Goal: Transaction & Acquisition: Purchase product/service

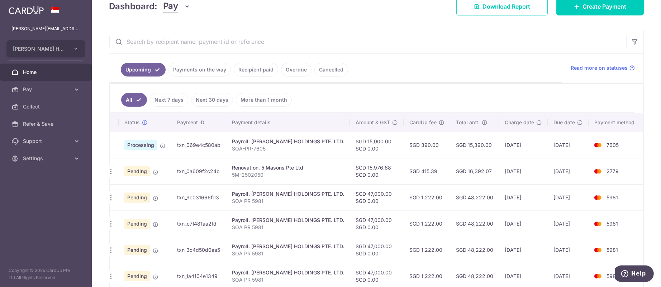
scroll to position [43, 0]
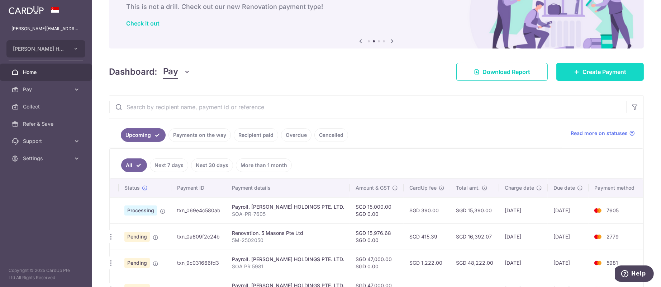
click at [609, 78] on link "Create Payment" at bounding box center [601, 72] width 88 height 18
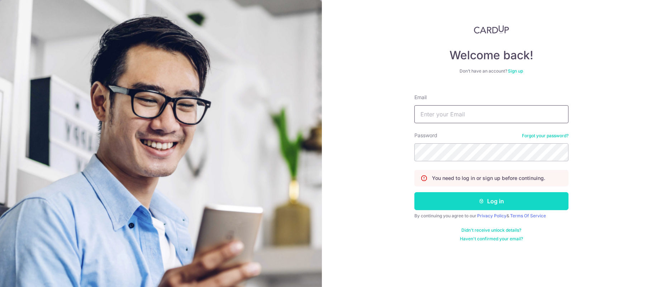
type input "[PERSON_NAME][EMAIL_ADDRESS][DOMAIN_NAME]"
click at [486, 203] on button "Log in" at bounding box center [492, 201] width 154 height 18
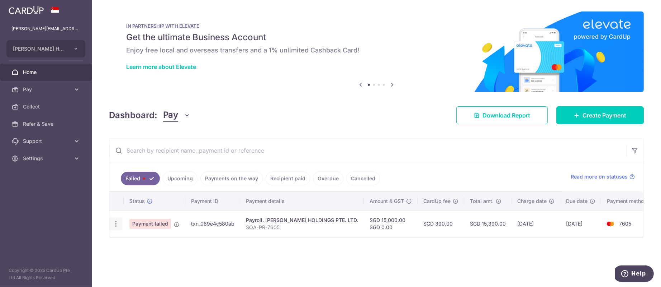
click at [117, 222] on icon "button" at bounding box center [116, 224] width 8 height 8
click at [128, 243] on link "Update payment" at bounding box center [147, 243] width 75 height 17
radio input "true"
type input "15,000.00"
type input "SOA-PR-7605"
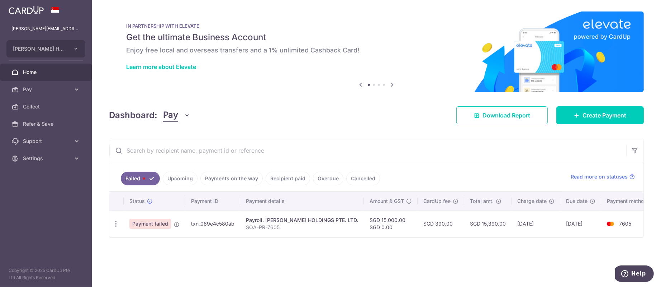
type input "SOA PR 7605"
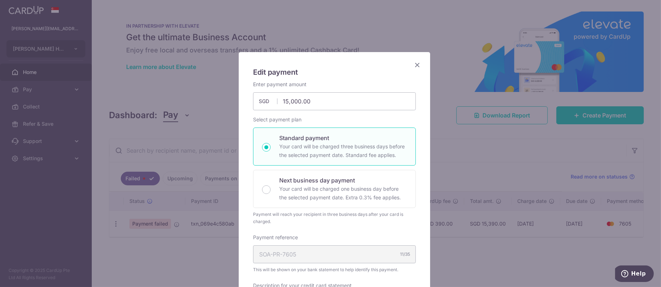
click at [409, 66] on h5 "Edit payment" at bounding box center [334, 71] width 163 height 11
click at [413, 66] on icon "Close" at bounding box center [417, 64] width 9 height 9
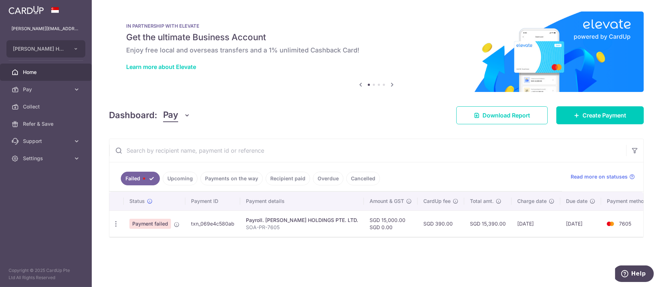
scroll to position [0, 11]
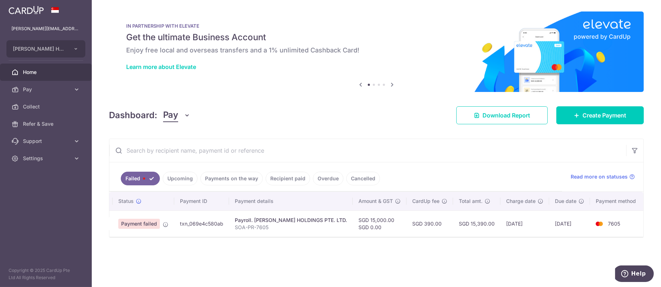
click at [542, 224] on td "07/10/2025" at bounding box center [525, 223] width 49 height 26
drag, startPoint x: 530, startPoint y: 224, endPoint x: 134, endPoint y: 217, distance: 396.4
click at [134, 217] on tr "Update payment Payment failed txn_069e4c580ab Payroll. EDITH PATISSERIE HOLDING…" at bounding box center [371, 223] width 547 height 26
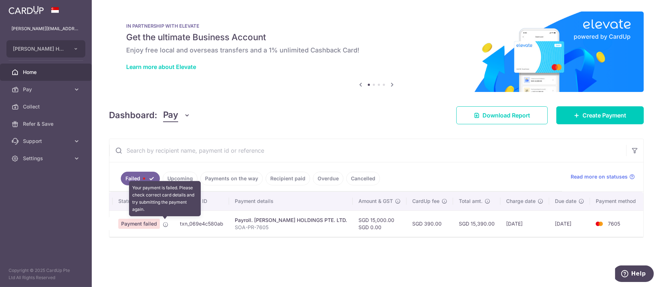
click at [163, 222] on icon at bounding box center [166, 224] width 6 height 6
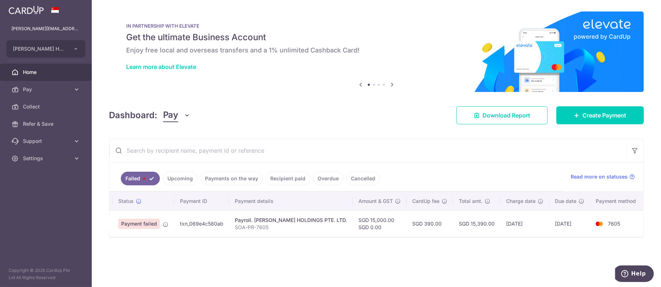
click at [149, 223] on span "Payment failed" at bounding box center [139, 223] width 42 height 10
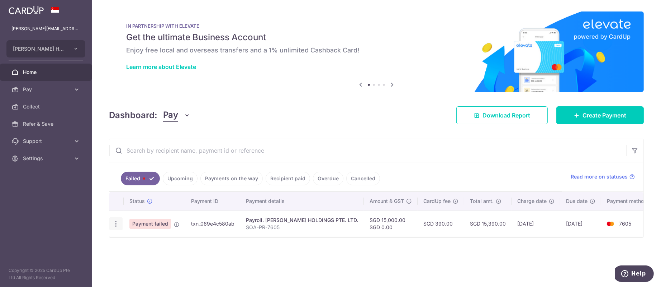
click at [111, 223] on div "Update payment" at bounding box center [115, 223] width 13 height 13
click at [113, 223] on icon "button" at bounding box center [116, 224] width 8 height 8
click at [139, 236] on link "Update payment" at bounding box center [147, 243] width 75 height 17
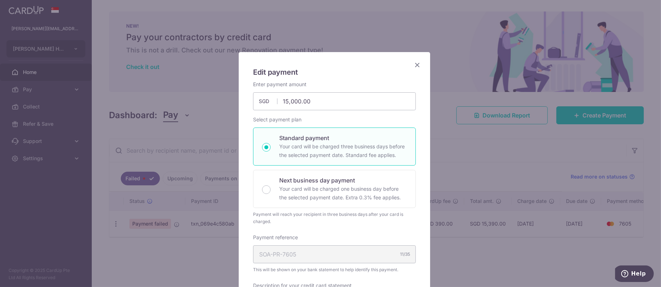
click at [416, 66] on icon "Close" at bounding box center [417, 64] width 9 height 9
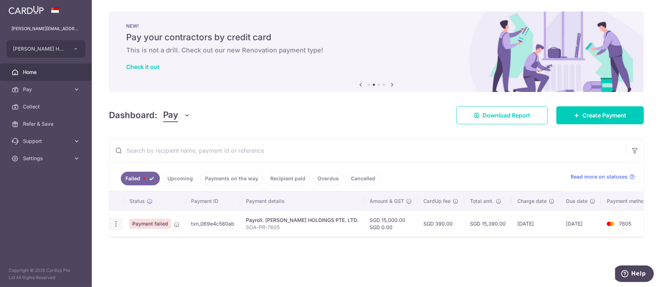
click at [119, 225] on icon "button" at bounding box center [116, 224] width 8 height 8
click at [134, 244] on span "Update payment" at bounding box center [154, 243] width 49 height 9
radio input "true"
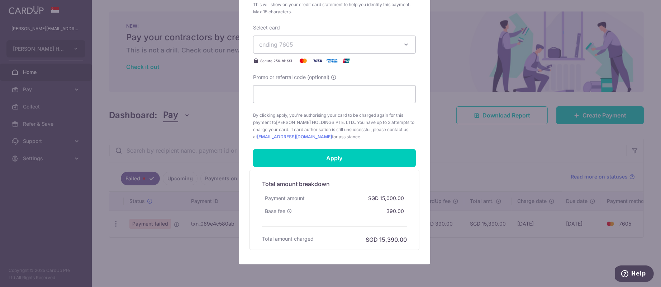
scroll to position [348, 0]
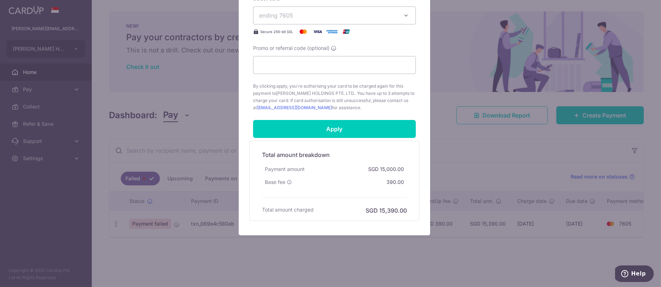
click at [482, 162] on div "Edit payment By clicking apply, you will make changes to all payments to EDITH …" at bounding box center [330, 143] width 661 height 287
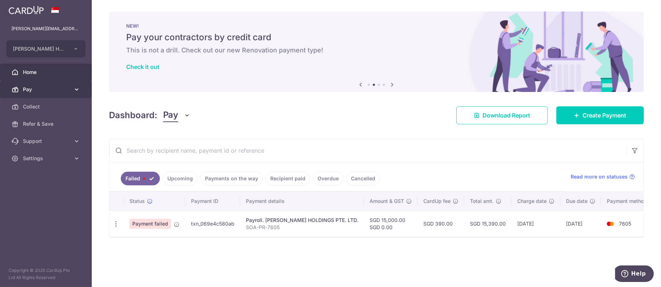
click at [33, 85] on link "Pay" at bounding box center [46, 89] width 92 height 17
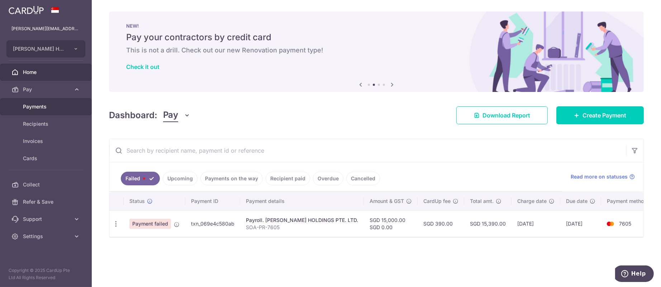
click at [55, 108] on span "Payments" at bounding box center [46, 106] width 47 height 7
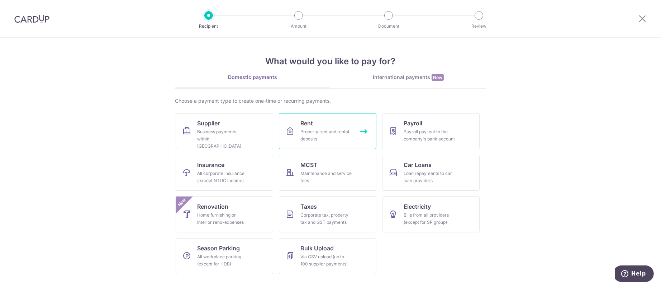
click at [313, 131] on div "Property rent and rental deposits" at bounding box center [327, 135] width 52 height 14
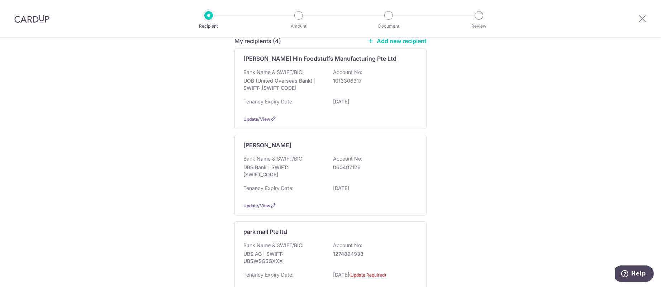
scroll to position [215, 0]
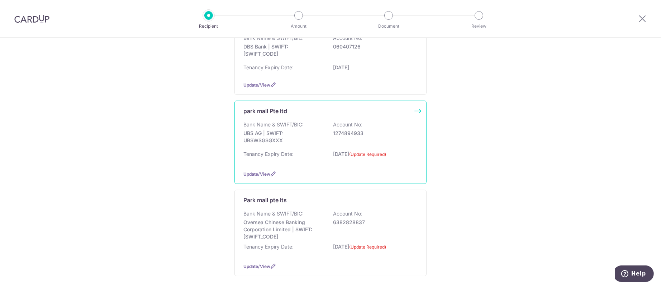
click at [352, 155] on p "[DATE] (Update Required)" at bounding box center [373, 156] width 80 height 12
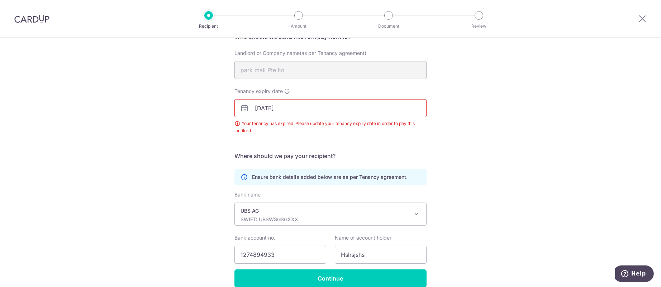
scroll to position [99, 0]
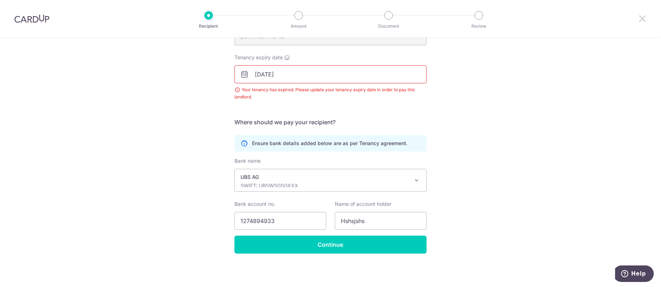
drag, startPoint x: 642, startPoint y: 14, endPoint x: 378, endPoint y: 45, distance: 265.4
click at [642, 15] on icon at bounding box center [642, 18] width 9 height 9
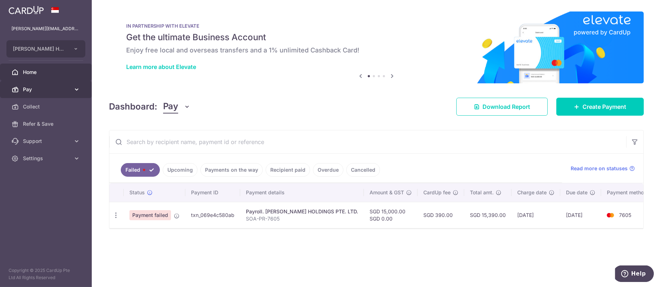
click at [69, 88] on span "Pay" at bounding box center [46, 89] width 47 height 7
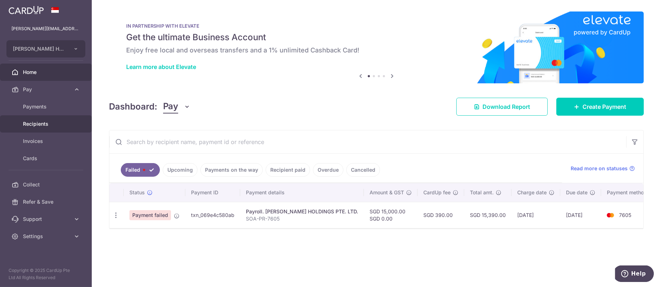
click at [68, 124] on span "Recipients" at bounding box center [46, 123] width 47 height 7
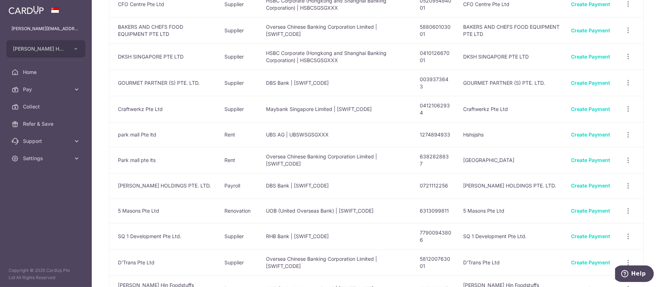
scroll to position [108, 0]
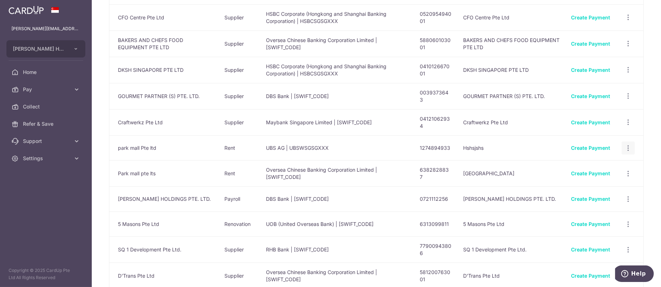
click at [625, 145] on icon "button" at bounding box center [629, 148] width 8 height 8
click at [604, 161] on link "View/Edit" at bounding box center [597, 167] width 75 height 17
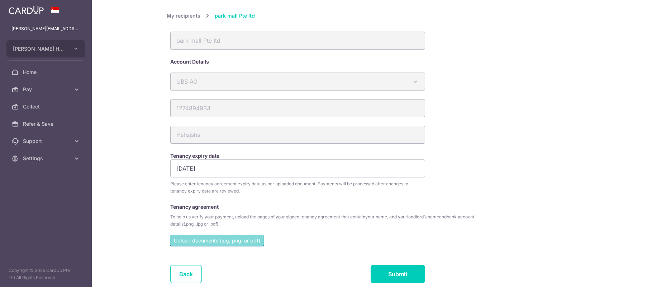
click at [622, 146] on div "My recipients park mall Pte ltd park mall Pte ltd Account Details UBS AG Austra…" at bounding box center [377, 143] width 570 height 287
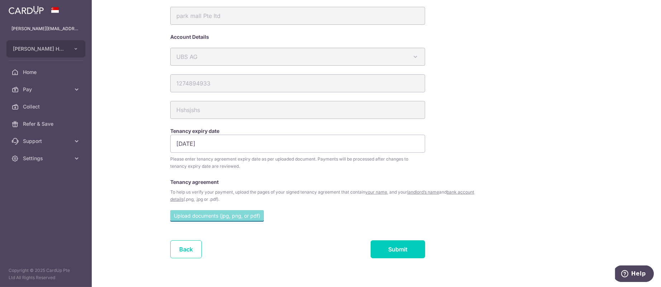
scroll to position [38, 0]
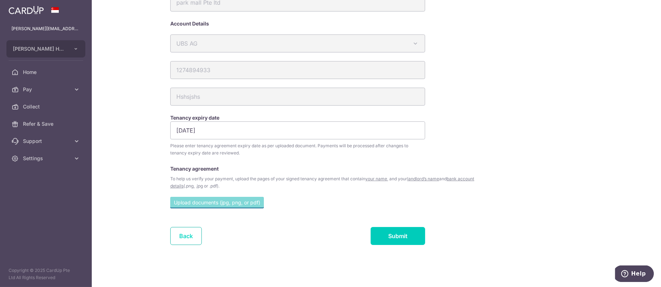
click at [175, 231] on link "Back" at bounding box center [186, 236] width 32 height 18
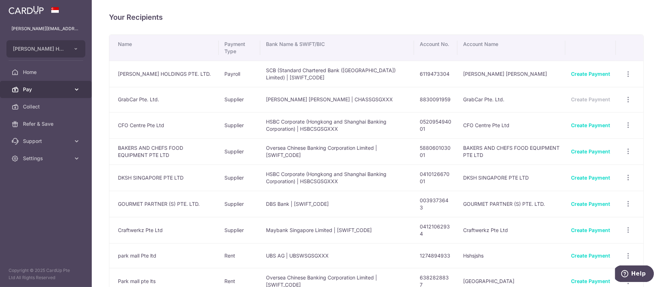
click at [37, 85] on link "Pay" at bounding box center [46, 89] width 92 height 17
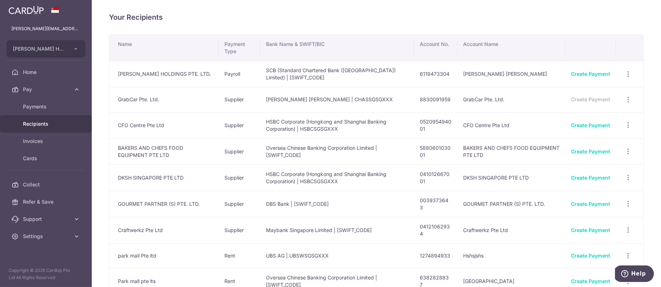
click at [48, 127] on link "Recipients" at bounding box center [46, 123] width 92 height 17
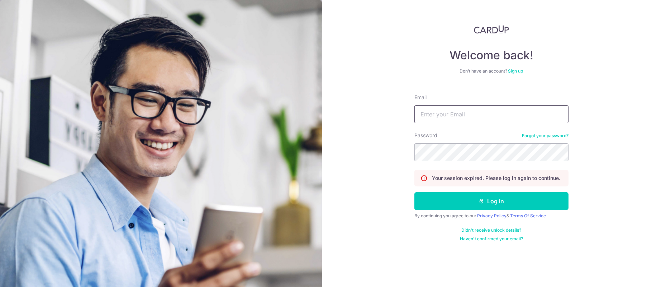
type input "[PERSON_NAME][EMAIL_ADDRESS][DOMAIN_NAME]"
click at [443, 210] on form "Email ethel@edithpatisserie.com Password Forgot your password? Your session exp…" at bounding box center [492, 164] width 154 height 153
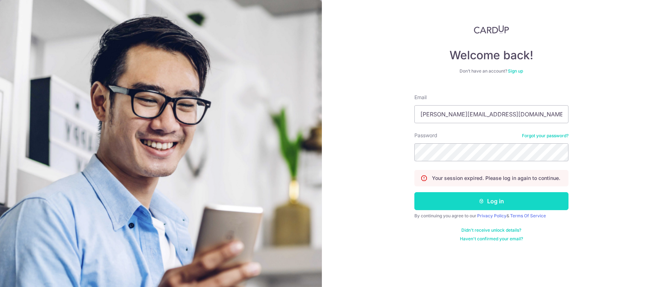
click at [443, 203] on button "Log in" at bounding box center [492, 201] width 154 height 18
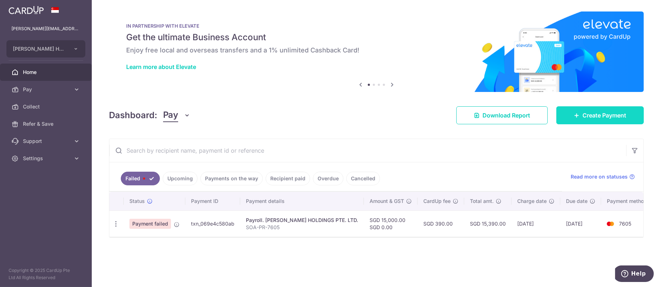
click at [609, 113] on span "Create Payment" at bounding box center [605, 115] width 44 height 9
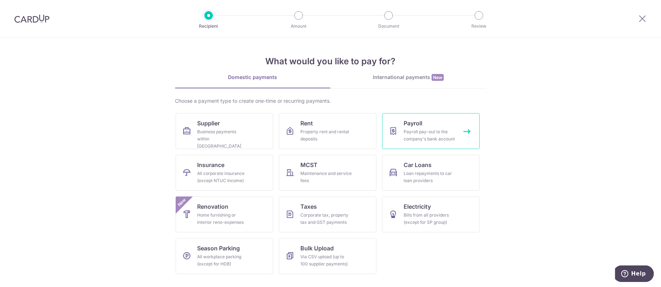
click at [430, 142] on div "Payroll pay-out to the company's bank account" at bounding box center [430, 135] width 52 height 14
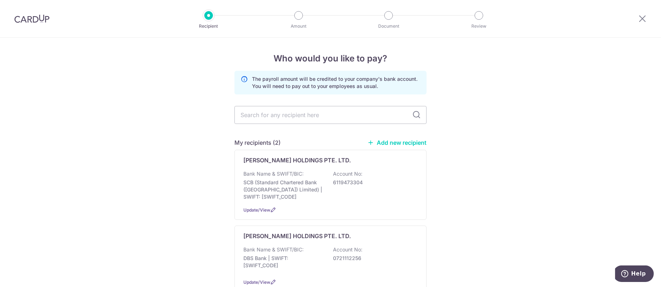
click at [639, 24] on div at bounding box center [642, 18] width 37 height 37
click at [641, 18] on icon at bounding box center [642, 18] width 9 height 9
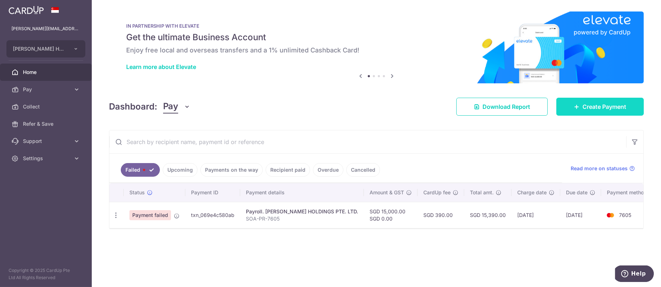
click at [581, 114] on link "Create Payment" at bounding box center [601, 107] width 88 height 18
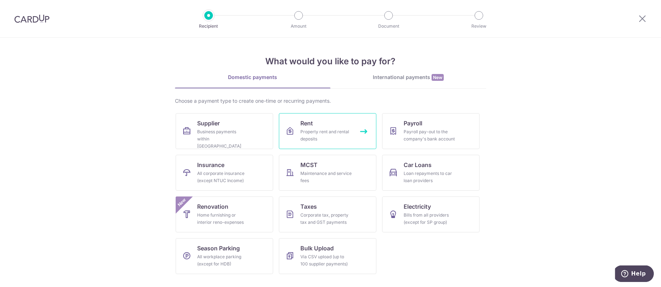
click at [283, 139] on link "Rent Property rent and rental deposits" at bounding box center [328, 131] width 98 height 36
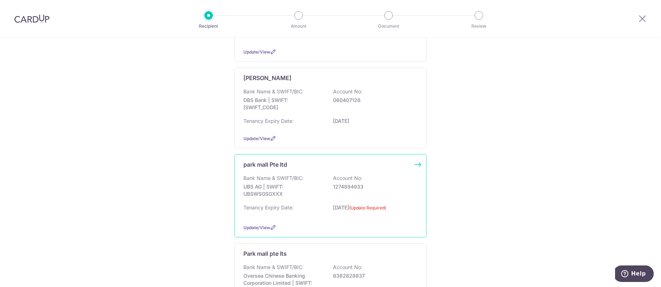
scroll to position [215, 0]
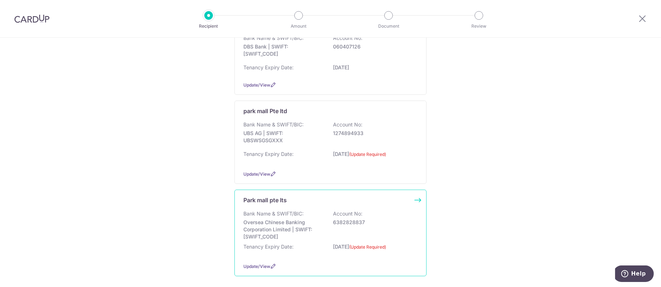
click at [286, 215] on p "Bank Name & SWIFT/BIC:" at bounding box center [274, 213] width 60 height 7
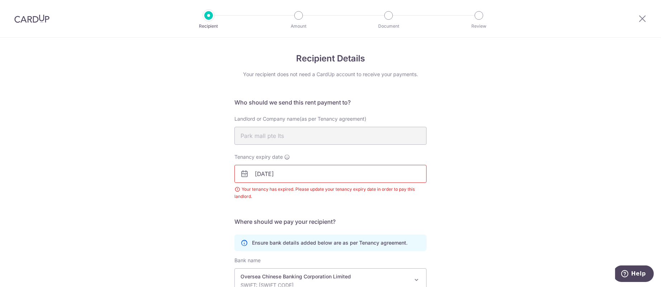
click at [292, 180] on input "[DATE]" at bounding box center [331, 174] width 192 height 18
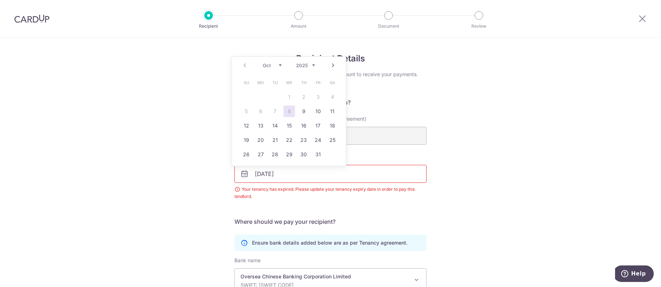
click at [308, 60] on div "Prev Next Oct Nov [DATE] 2026 2027 2028 2029 2030 2031 2032 2033 2034 2035" at bounding box center [289, 65] width 114 height 17
click at [304, 67] on select "2025 2026 2027 2028 2029 2030 2031 2032 2033 2034 2035" at bounding box center [305, 65] width 19 height 6
click at [274, 65] on select "Jan Feb Mar Apr May Jun [DATE] Aug Sep Oct Nov Dec" at bounding box center [272, 65] width 19 height 6
click at [251, 125] on link "14" at bounding box center [246, 125] width 11 height 11
type input "[DATE]"
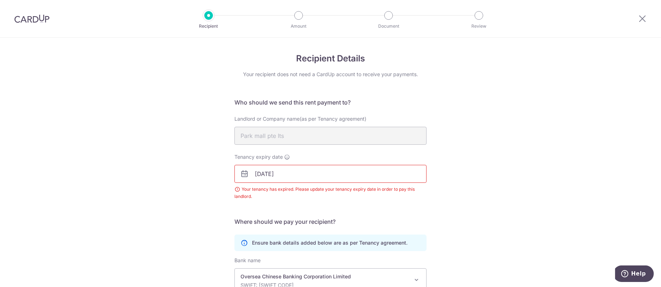
click at [384, 194] on div "Your tenancy has expired. Please update your tenancy expiry date in order to pa…" at bounding box center [331, 192] width 192 height 14
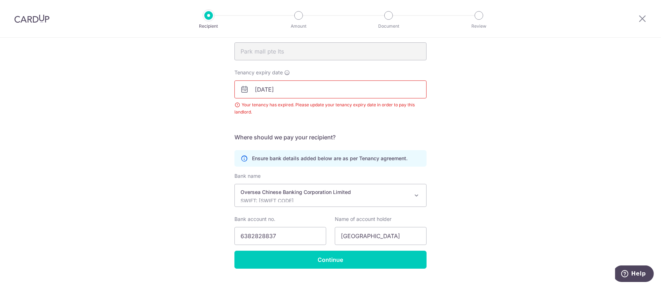
scroll to position [99, 0]
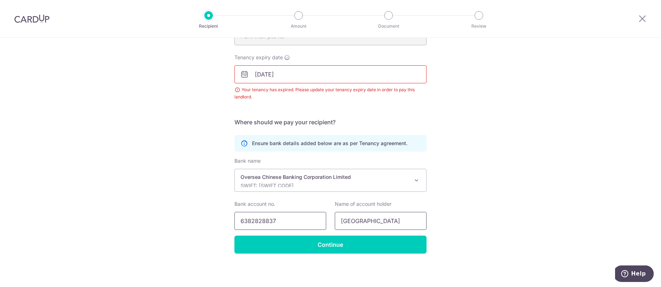
drag, startPoint x: 374, startPoint y: 222, endPoint x: 313, endPoint y: 218, distance: 60.3
click at [313, 218] on div "Bank account no. [FINANCIAL_ID] Name of account [GEOGRAPHIC_DATA]" at bounding box center [330, 214] width 201 height 29
type input "9PR Pte Ltd"
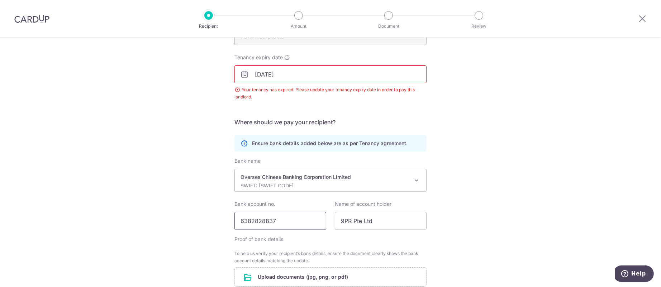
drag, startPoint x: 289, startPoint y: 225, endPoint x: 227, endPoint y: 223, distance: 62.1
click at [227, 223] on div "Recipient Details Your recipient does not need a CardUp account to receive your…" at bounding box center [330, 152] width 661 height 429
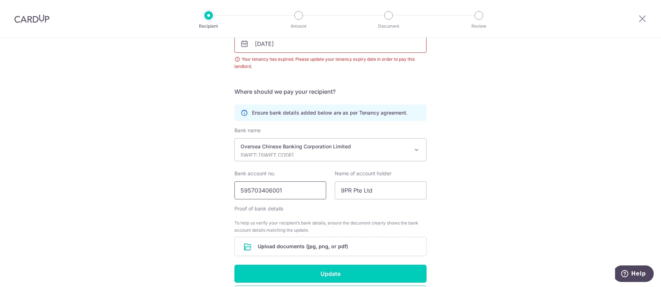
scroll to position [153, 0]
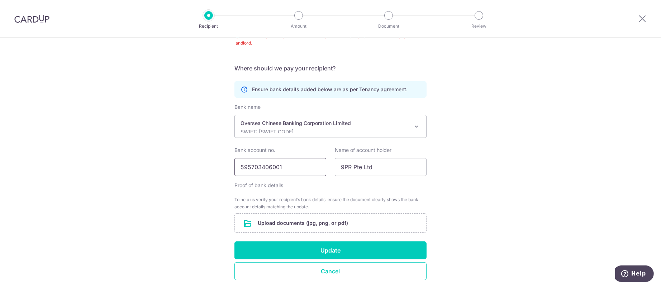
type input "595703406001"
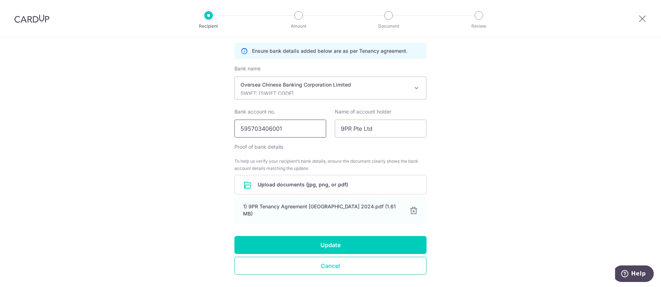
scroll to position [207, 0]
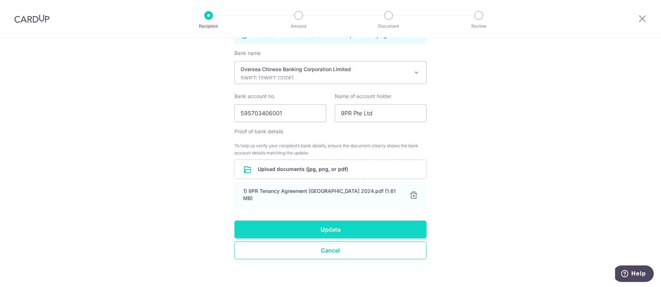
click at [268, 223] on button "Update" at bounding box center [331, 229] width 192 height 18
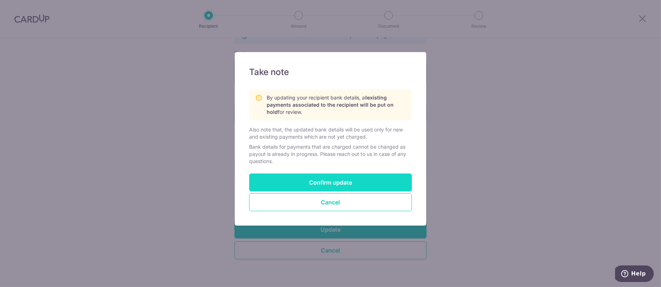
click at [327, 181] on button "Confirm update" at bounding box center [330, 182] width 163 height 18
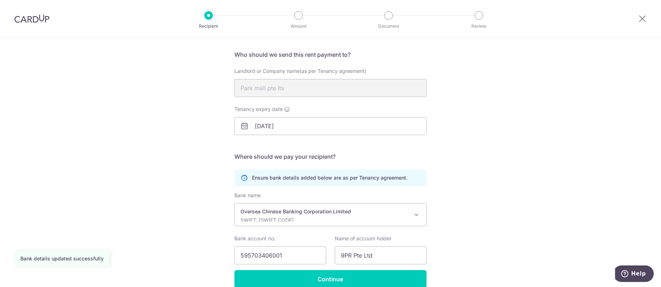
scroll to position [82, 0]
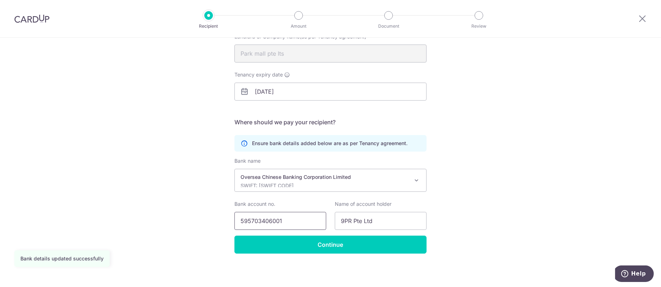
click at [292, 215] on input "595703406001" at bounding box center [281, 221] width 92 height 18
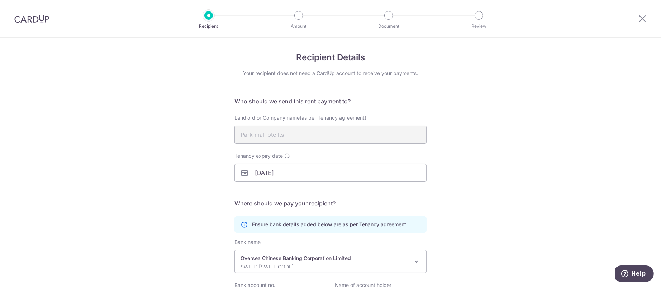
scroll to position [0, 0]
drag, startPoint x: 645, startPoint y: 15, endPoint x: 373, endPoint y: 55, distance: 274.8
click at [645, 15] on icon at bounding box center [642, 18] width 9 height 9
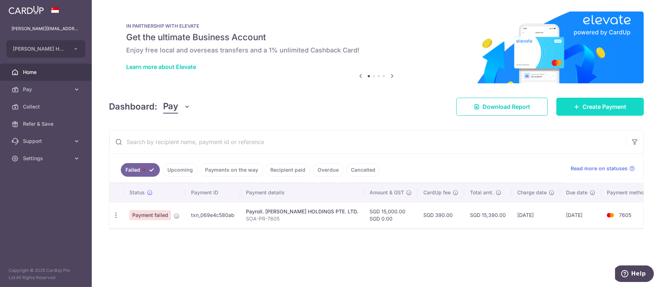
click at [604, 101] on link "Create Payment" at bounding box center [601, 107] width 88 height 18
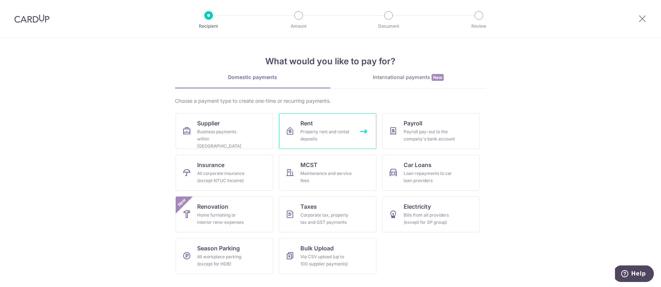
click at [331, 123] on link "Rent Property rent and rental deposits" at bounding box center [328, 131] width 98 height 36
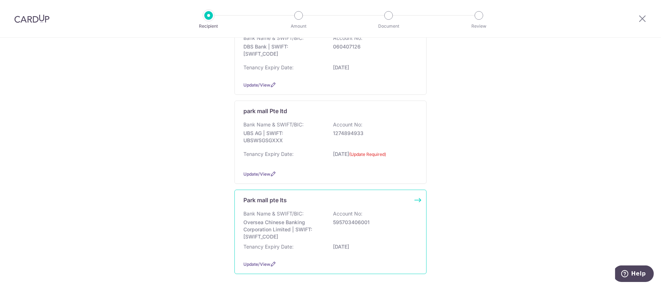
scroll to position [246, 0]
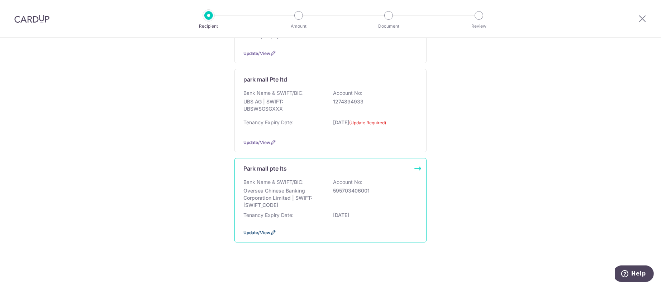
click at [272, 231] on icon at bounding box center [273, 232] width 6 height 6
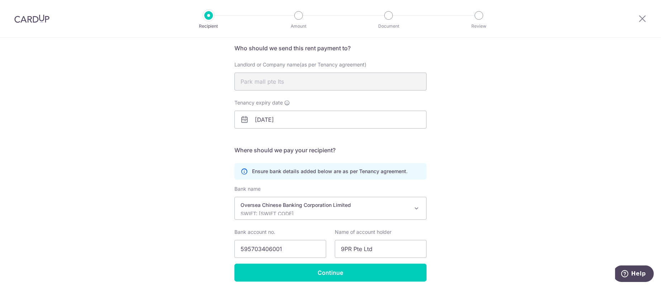
scroll to position [82, 0]
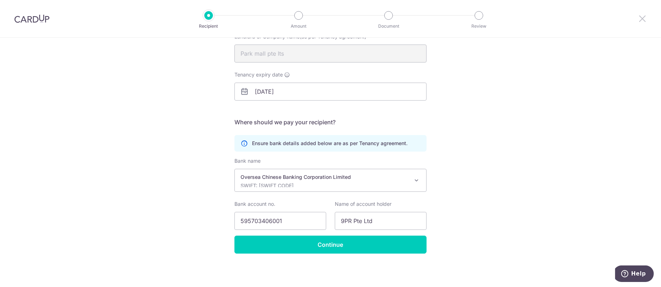
click at [647, 21] on icon at bounding box center [642, 18] width 9 height 9
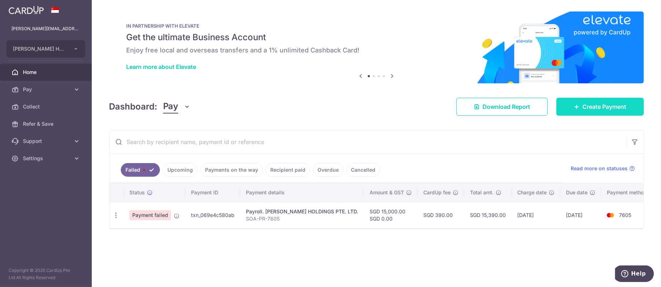
click at [584, 104] on span "Create Payment" at bounding box center [605, 106] width 44 height 9
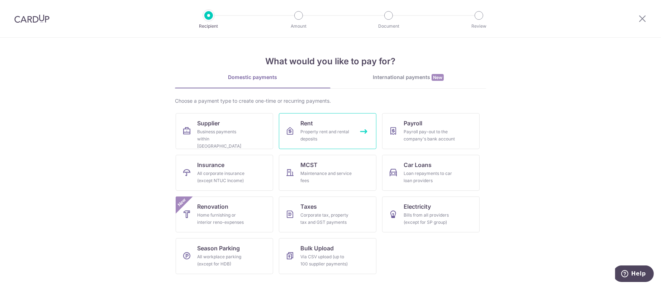
click at [339, 131] on div "Property rent and rental deposits" at bounding box center [327, 135] width 52 height 14
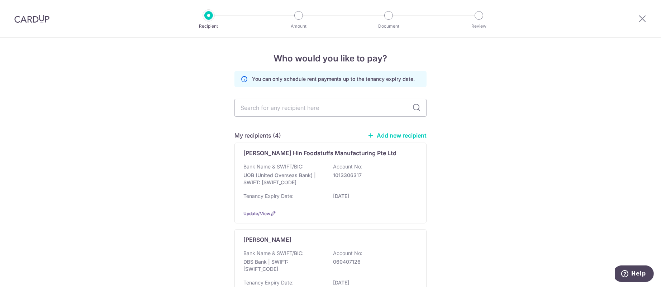
click at [397, 135] on link "Add new recipient" at bounding box center [397, 135] width 59 height 7
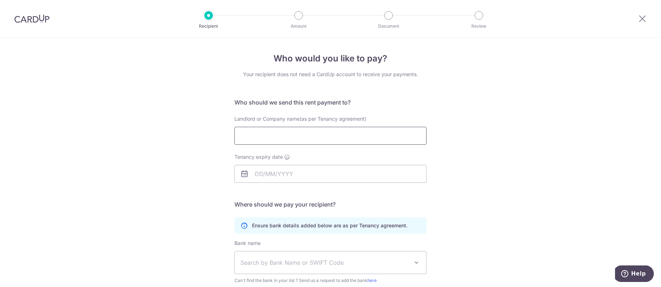
click at [334, 133] on input "Landlord or Company name(as per Tenancy agreement)" at bounding box center [331, 136] width 192 height 18
type input "9PR Pte Ltd"
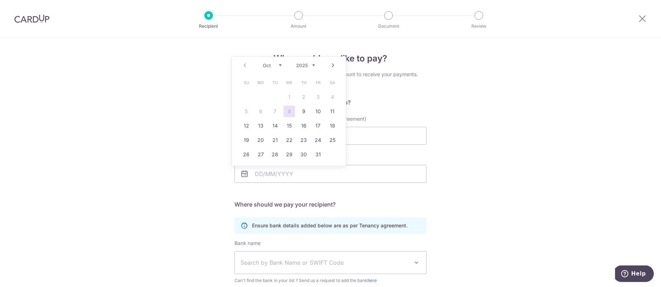
click at [298, 63] on select "2025 2026 2027 2028 2029 2030 2031 2032 2033 2034 2035" at bounding box center [305, 65] width 19 height 6
click at [266, 64] on select "Jan Feb Mar Apr May Jun [DATE] Aug Sep Oct Nov Dec" at bounding box center [272, 65] width 19 height 6
click at [249, 127] on link "14" at bounding box center [246, 125] width 11 height 11
type input "[DATE]"
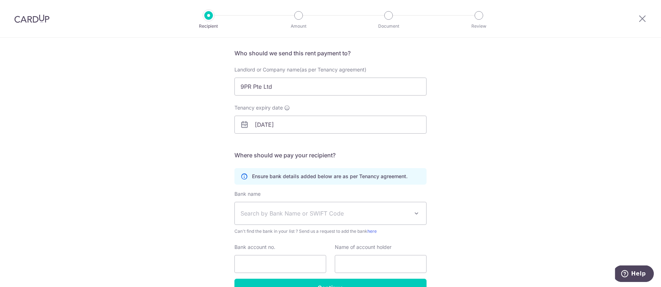
scroll to position [92, 0]
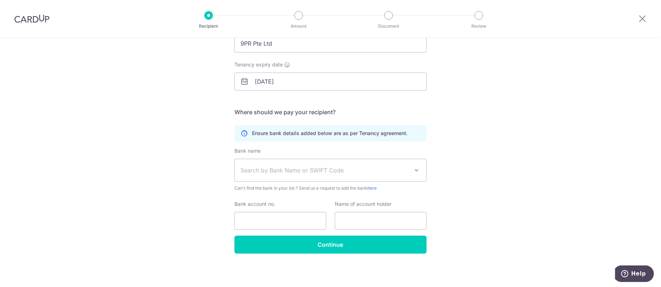
click at [283, 165] on span "Search by Bank Name or SWIFT Code" at bounding box center [331, 170] width 192 height 22
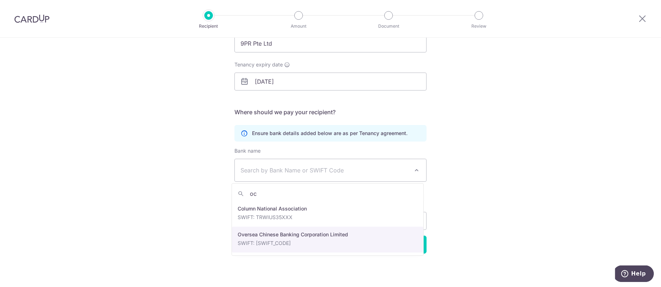
type input "oc"
select select "12"
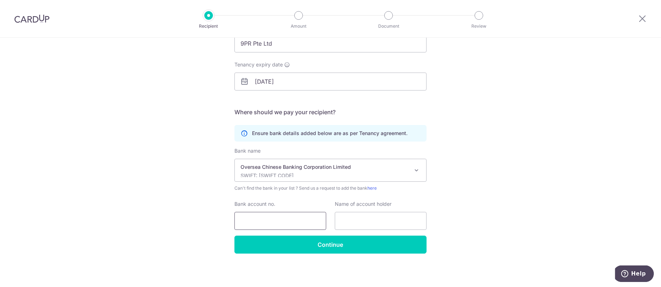
click at [268, 219] on input "Bank account no." at bounding box center [281, 221] width 92 height 18
paste input "595703406001"
type input "595703406001"
type input "9PR Pte Ltd"
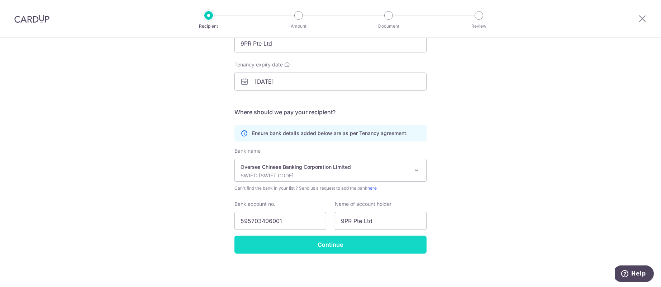
click at [348, 247] on input "Continue" at bounding box center [331, 244] width 192 height 18
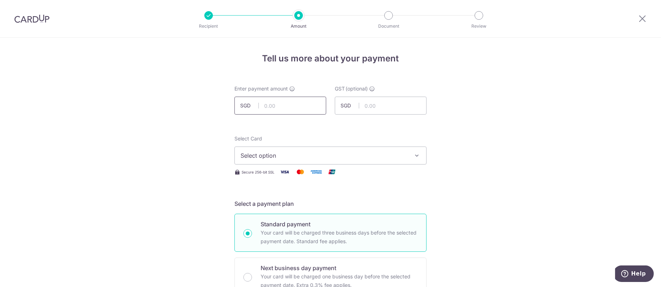
click at [299, 108] on input "text" at bounding box center [281, 105] width 92 height 18
type input "10,314.70"
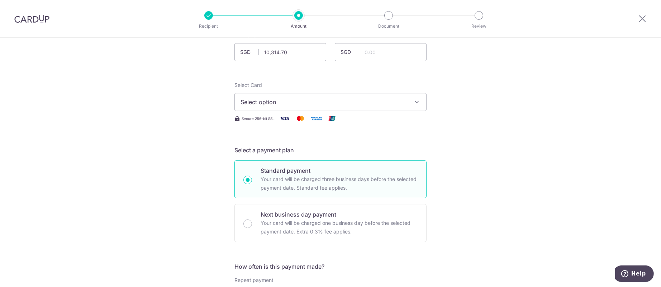
click at [328, 108] on button "Select option" at bounding box center [331, 102] width 192 height 18
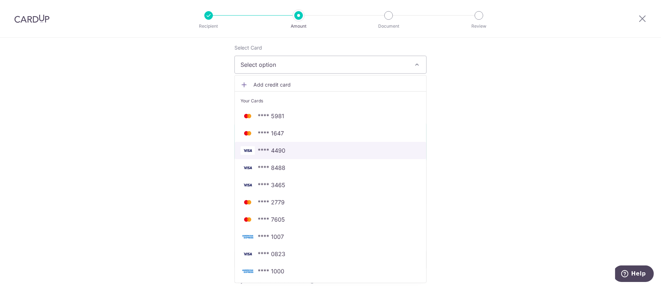
scroll to position [108, 0]
click at [305, 145] on link "**** 8488" at bounding box center [331, 150] width 192 height 17
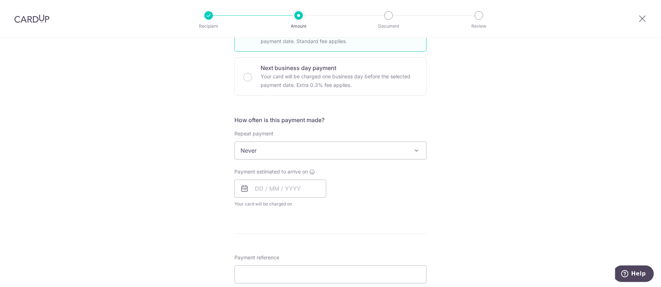
scroll to position [215, 0]
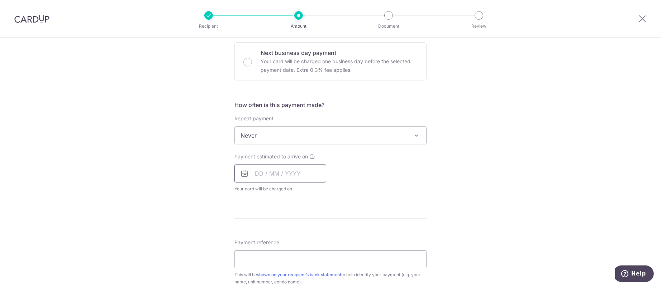
click at [264, 171] on input "text" at bounding box center [281, 173] width 92 height 18
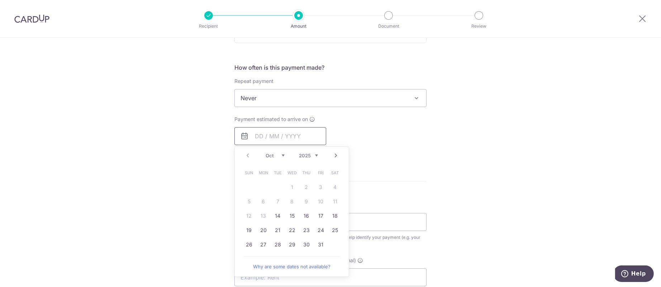
scroll to position [269, 0]
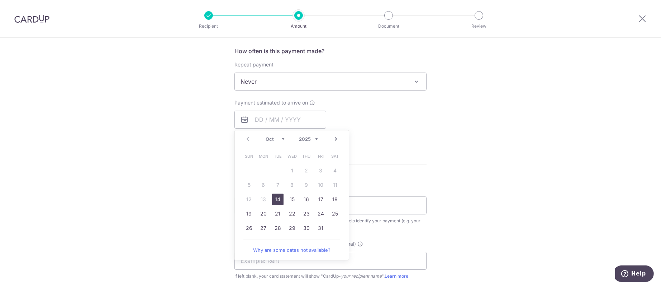
click at [274, 198] on link "14" at bounding box center [277, 198] width 11 height 11
type input "14/10/2025"
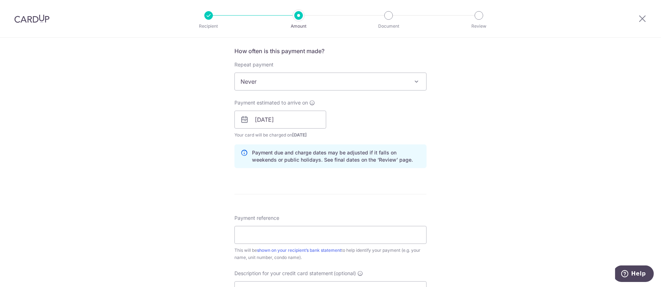
scroll to position [323, 0]
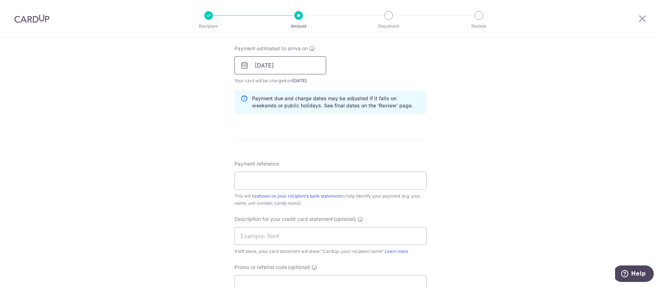
click at [310, 64] on input "14/10/2025" at bounding box center [281, 65] width 92 height 18
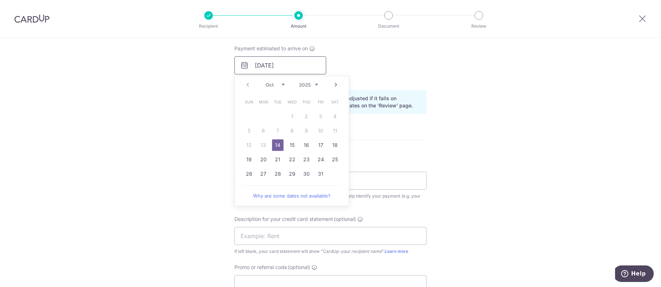
scroll to position [269, 0]
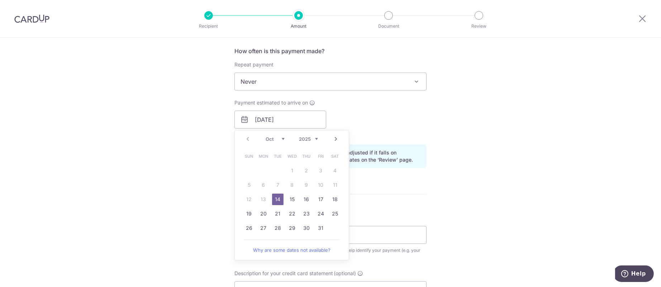
click at [360, 95] on div "How often is this payment made? Repeat payment Never Every week Every month Eve…" at bounding box center [331, 110] width 192 height 127
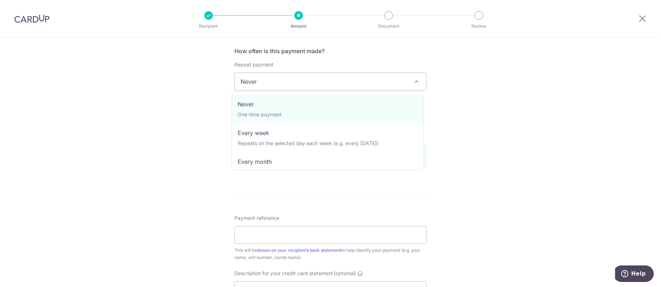
click at [341, 82] on span "Never" at bounding box center [331, 81] width 192 height 17
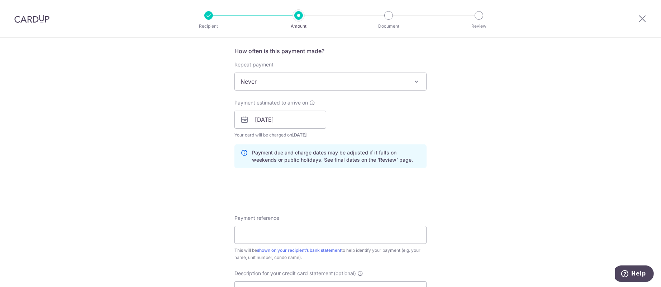
click at [192, 128] on div "Tell us more about your payment Enter payment amount SGD 10,314.70 10314.70 GST…" at bounding box center [330, 132] width 661 height 726
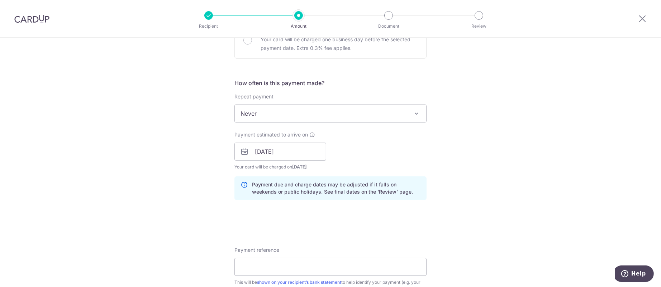
scroll to position [215, 0]
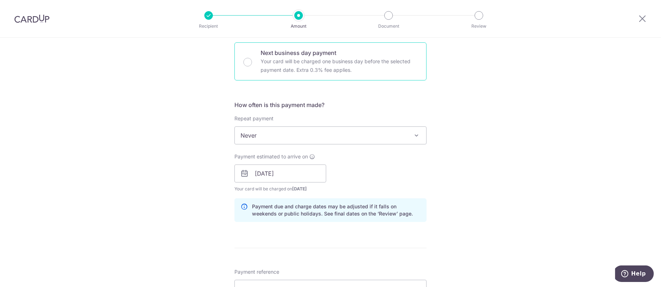
click at [287, 69] on p "Your card will be charged one business day before the selected payment date. Ex…" at bounding box center [339, 65] width 157 height 17
click at [252, 66] on input "Next business day payment Your card will be charged one business day before the…" at bounding box center [248, 62] width 9 height 9
radio input "false"
radio input "true"
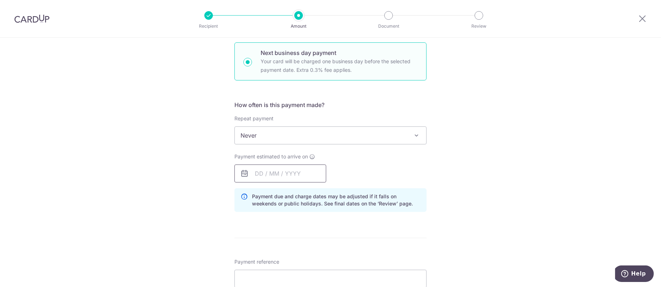
click at [289, 166] on input "text" at bounding box center [281, 173] width 92 height 18
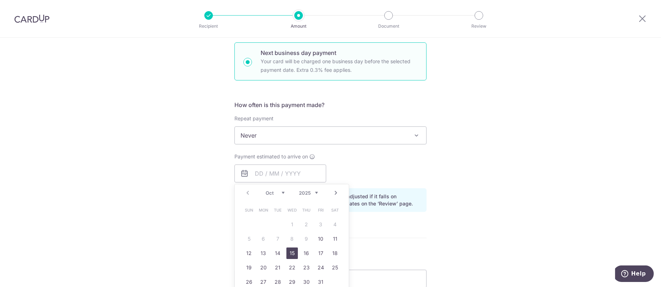
click at [290, 251] on link "15" at bounding box center [292, 252] width 11 height 11
type input "15/10/2025"
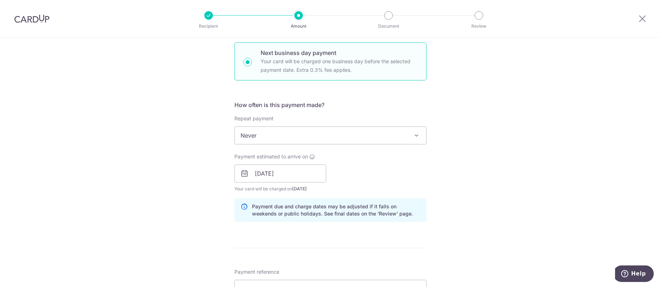
scroll to position [323, 0]
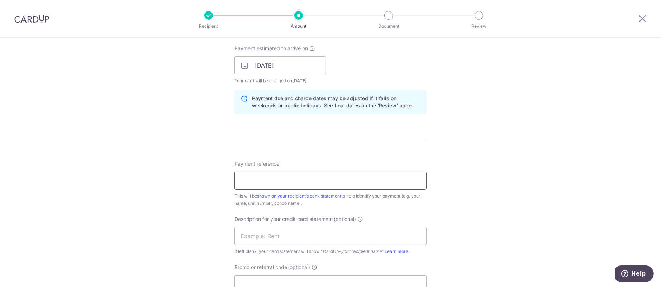
click at [326, 183] on input "Payment reference" at bounding box center [331, 180] width 192 height 18
click at [151, 199] on div "Tell us more about your payment Enter payment amount SGD 10,314.70 10314.70 GST…" at bounding box center [330, 95] width 661 height 761
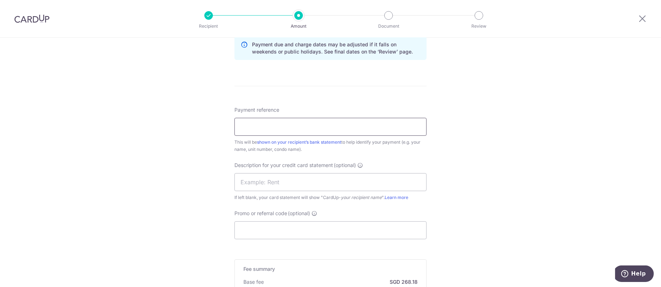
click at [289, 127] on input "Payment reference" at bounding box center [331, 127] width 192 height 18
click at [462, 136] on div "Tell us more about your payment Enter payment amount SGD 10,314.70 10314.70 GST…" at bounding box center [330, 41] width 661 height 761
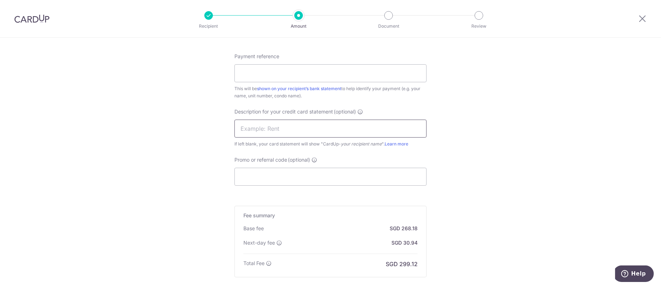
click at [346, 127] on input "text" at bounding box center [331, 128] width 192 height 18
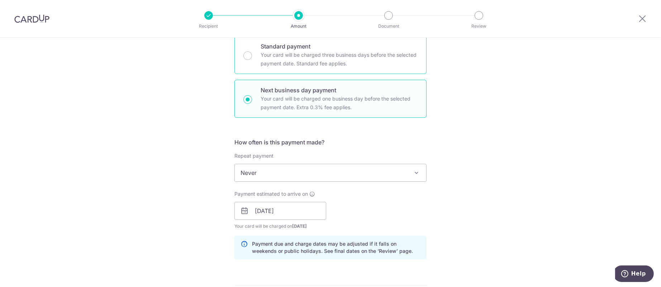
scroll to position [161, 0]
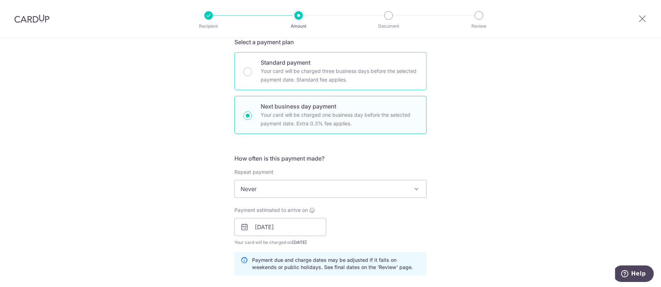
click at [299, 77] on p "Your card will be charged three business days before the selected payment date.…" at bounding box center [339, 75] width 157 height 17
click at [252, 76] on input "Standard payment Your card will be charged three business days before the selec…" at bounding box center [248, 71] width 9 height 9
radio input "true"
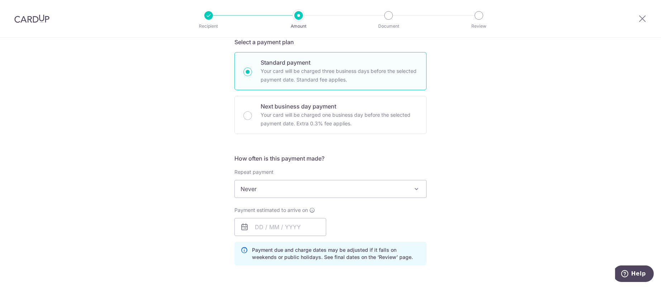
click at [287, 76] on p "Your card will be charged three business days before the selected payment date.…" at bounding box center [339, 75] width 157 height 17
click at [252, 76] on input "Standard payment Your card will be charged three business days before the selec…" at bounding box center [248, 71] width 9 height 9
radio input "true"
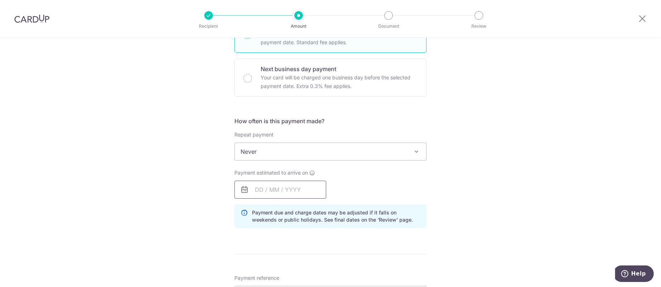
scroll to position [215, 0]
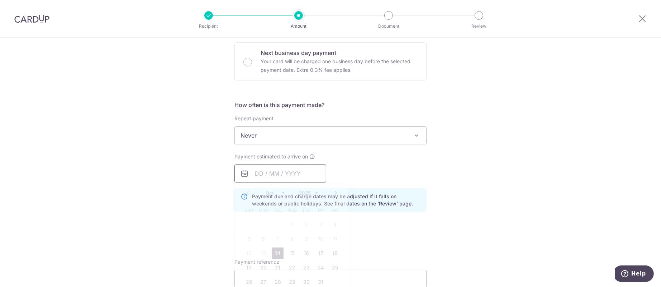
click at [280, 174] on input "text" at bounding box center [281, 173] width 92 height 18
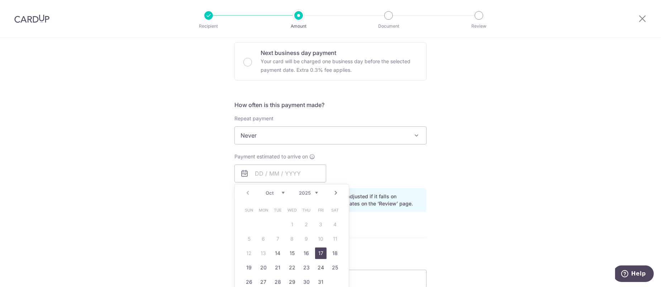
click at [318, 251] on link "17" at bounding box center [320, 252] width 11 height 11
type input "17/10/2025"
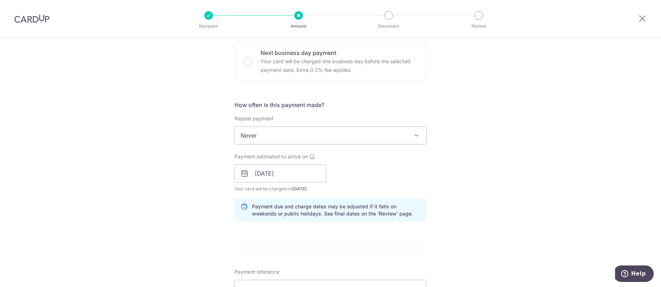
scroll to position [323, 0]
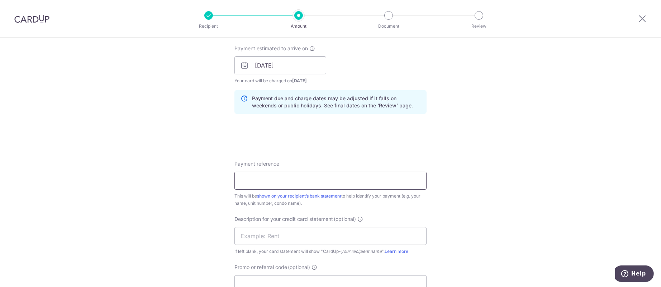
click at [335, 186] on input "Payment reference" at bounding box center [331, 180] width 192 height 18
paste input "9PRLE/2025-05/019,005,032"
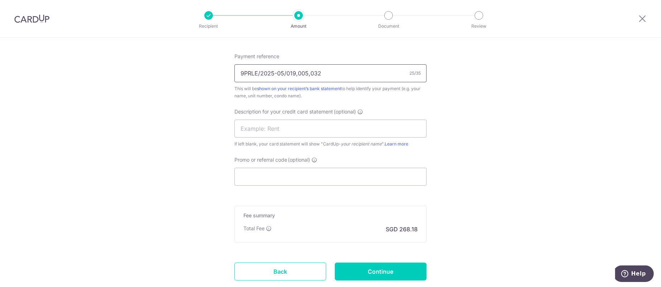
scroll to position [430, 0]
type input "9PRLE/2025-05/019,005,032"
click at [292, 126] on input "text" at bounding box center [331, 128] width 192 height 18
paste input "9PRLE/2025-05/0"
click at [274, 128] on input "9PRLE/2025-05/0" at bounding box center [331, 128] width 192 height 18
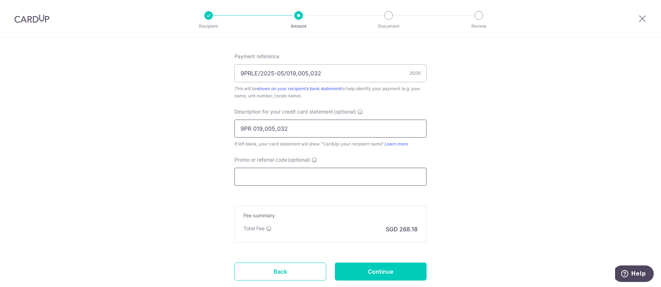
scroll to position [477, 0]
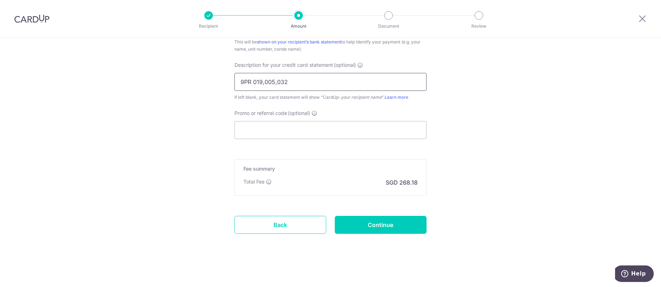
type input "9PR 019,005,032"
click at [386, 216] on input "Continue" at bounding box center [381, 225] width 92 height 18
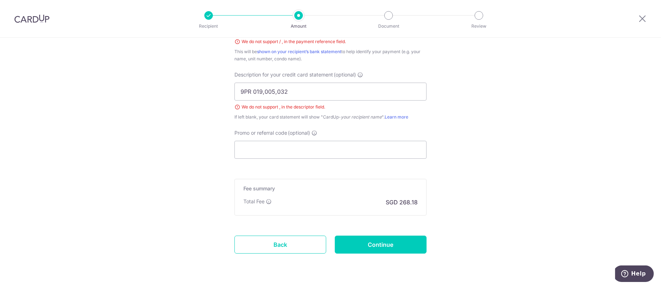
scroll to position [370, 0]
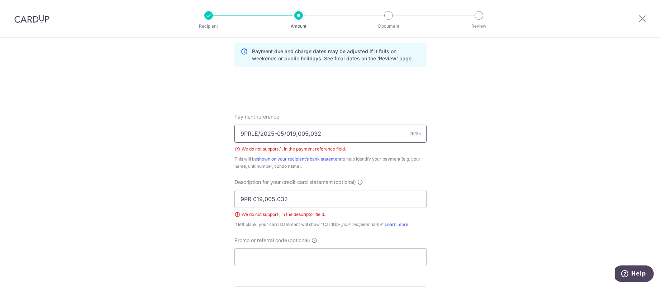
click at [258, 129] on input "9PRLE/2025-05/019,005,032" at bounding box center [331, 133] width 192 height 18
type input "[PHONE_NUMBER],005,032"
click at [273, 199] on input "9PR 019,005,032" at bounding box center [331, 199] width 192 height 18
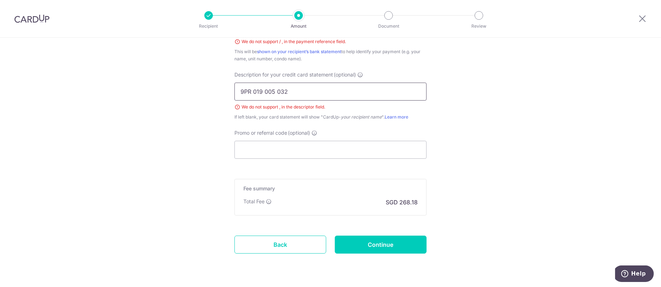
scroll to position [497, 0]
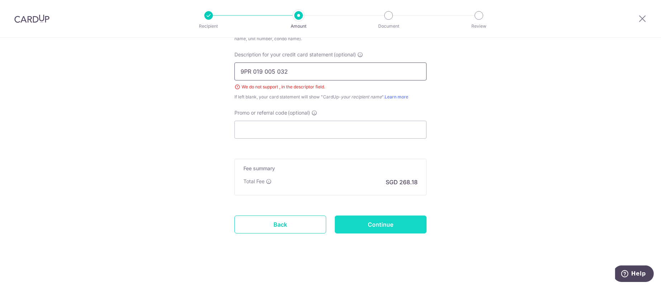
type input "9PR 019 005 032"
click at [387, 222] on input "Continue" at bounding box center [381, 224] width 92 height 18
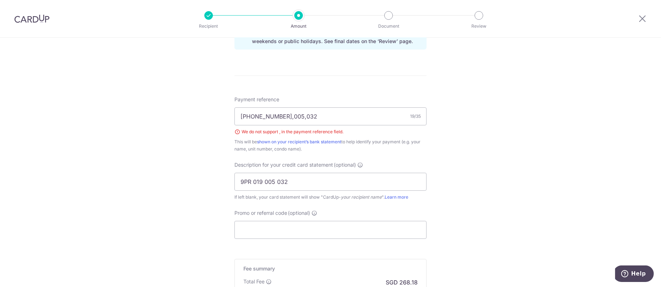
scroll to position [370, 0]
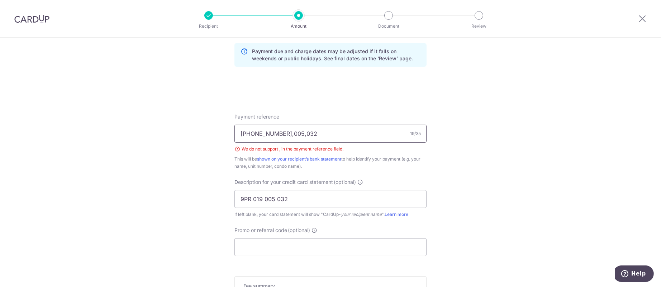
click at [287, 134] on input "[PHONE_NUMBER],005,032" at bounding box center [331, 133] width 192 height 18
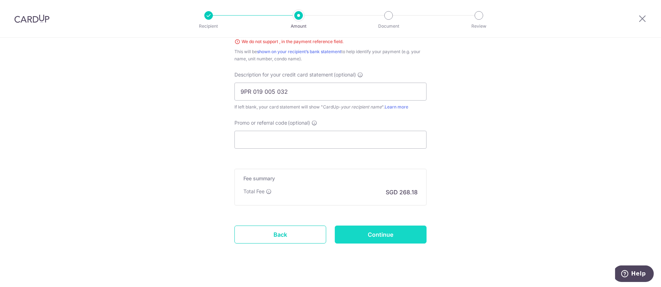
type input "2025-05-019 005 032"
click at [393, 231] on input "Continue" at bounding box center [381, 234] width 92 height 18
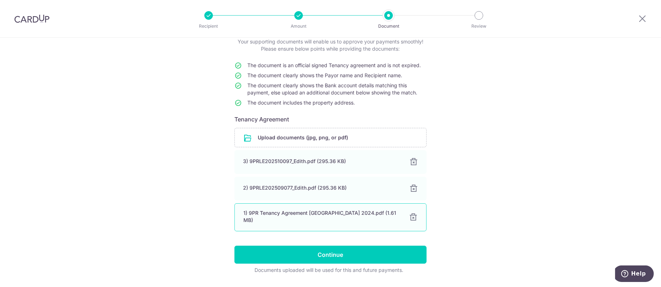
scroll to position [63, 0]
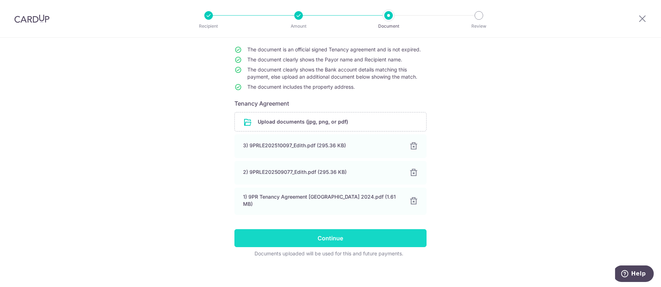
click at [321, 231] on input "Continue" at bounding box center [331, 238] width 192 height 18
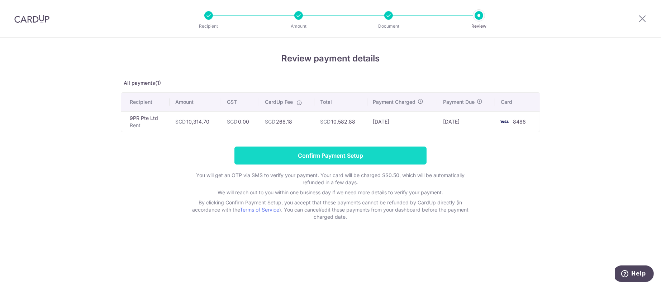
click at [376, 155] on input "Confirm Payment Setup" at bounding box center [331, 155] width 192 height 18
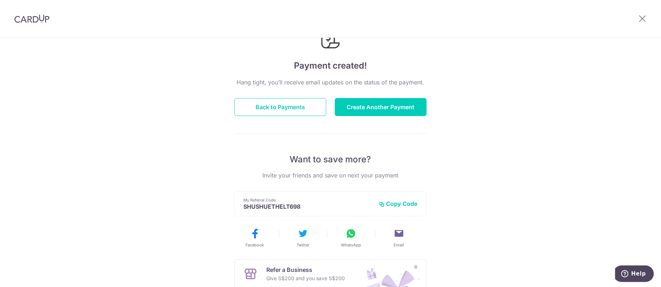
scroll to position [53, 0]
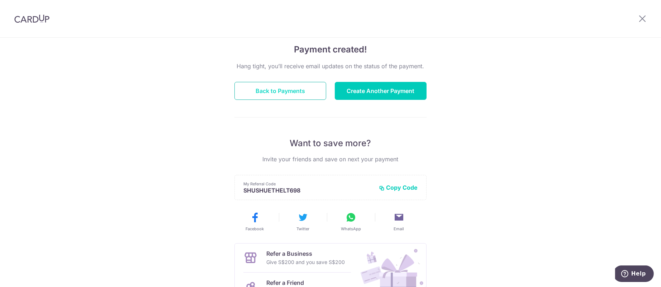
click at [275, 97] on button "Back to Payments" at bounding box center [281, 91] width 92 height 18
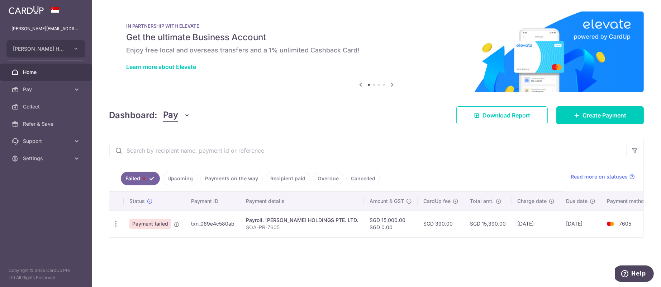
click at [173, 177] on link "Upcoming" at bounding box center [180, 178] width 35 height 14
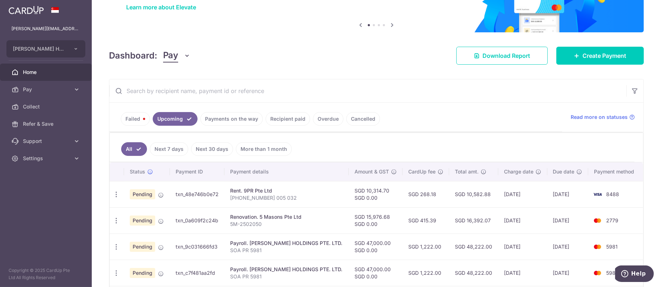
scroll to position [108, 0]
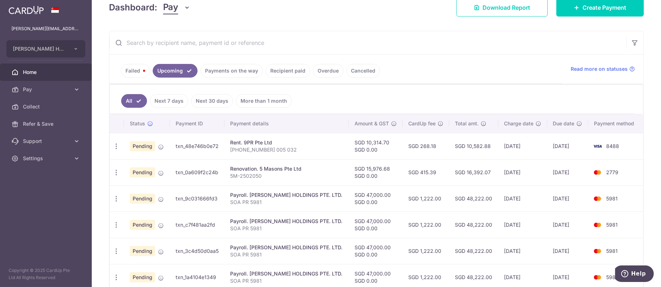
drag, startPoint x: 495, startPoint y: 145, endPoint x: 467, endPoint y: 145, distance: 28.3
click at [467, 145] on td "SGD 10,582.88" at bounding box center [473, 146] width 49 height 26
copy td "10,582.88"
click at [508, 110] on ul "All Next 7 days Next 30 days More than 1 month" at bounding box center [372, 99] width 525 height 29
click at [142, 71] on link "Failed" at bounding box center [135, 71] width 29 height 14
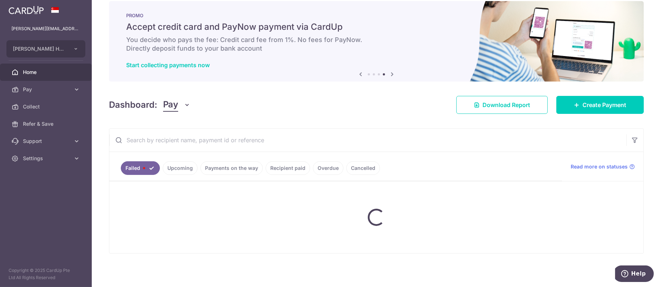
scroll to position [0, 0]
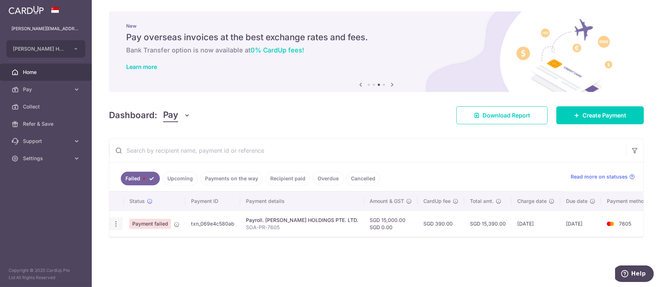
click at [118, 221] on icon "button" at bounding box center [116, 224] width 8 height 8
click at [124, 238] on link "Update payment" at bounding box center [147, 243] width 75 height 17
radio input "true"
type input "15,000.00"
type input "SOA-PR-7605"
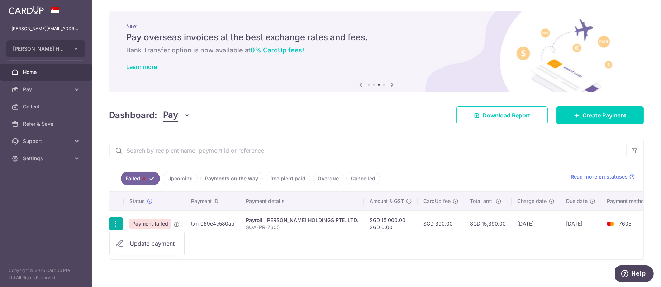
type input "SOA PR 7605"
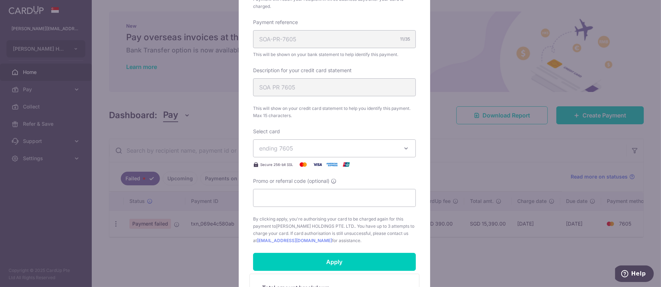
scroll to position [161, 0]
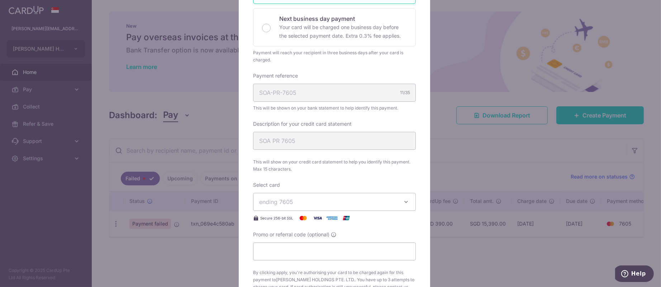
click at [320, 198] on span "ending 7605" at bounding box center [328, 201] width 138 height 9
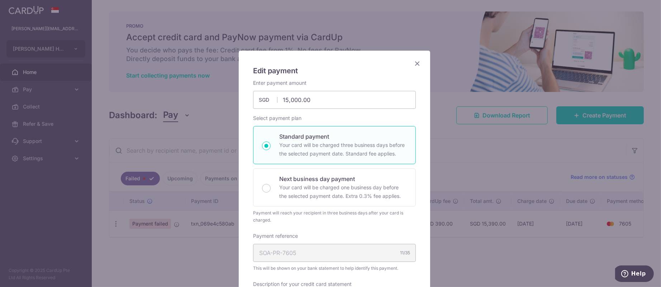
scroll to position [0, 0]
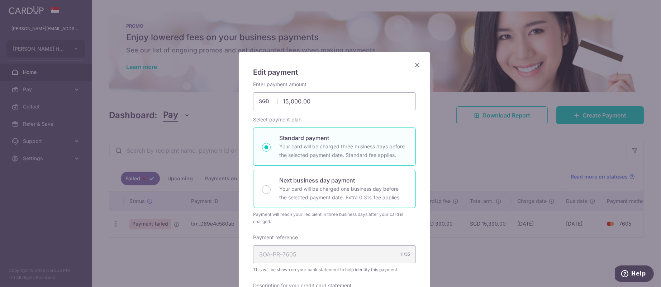
click at [327, 176] on p "Next business day payment" at bounding box center [343, 180] width 128 height 9
click at [271, 185] on input "Next business day payment Your card will be charged one business day before the…" at bounding box center [266, 189] width 9 height 9
radio input "false"
radio input "true"
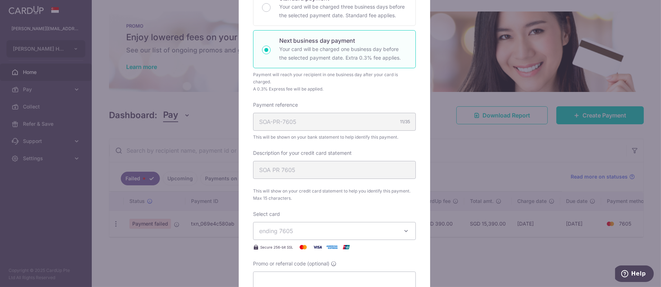
scroll to position [32, 0]
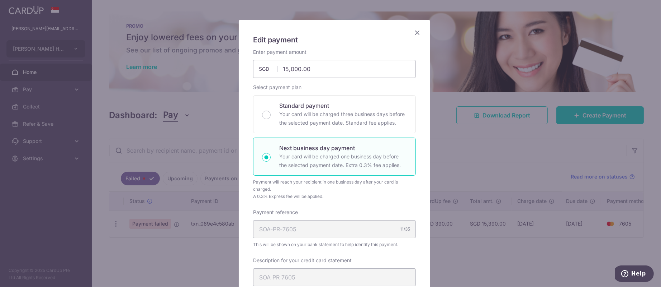
click at [413, 31] on icon "Close" at bounding box center [417, 32] width 9 height 9
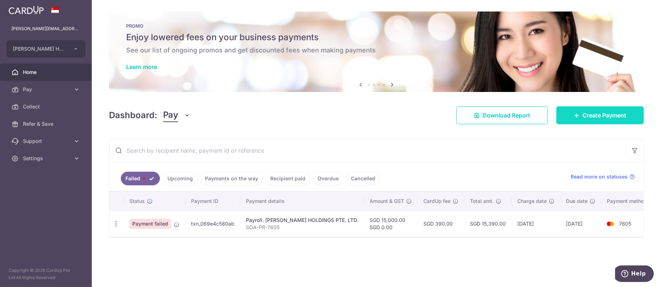
click at [609, 117] on span "Create Payment" at bounding box center [605, 115] width 44 height 9
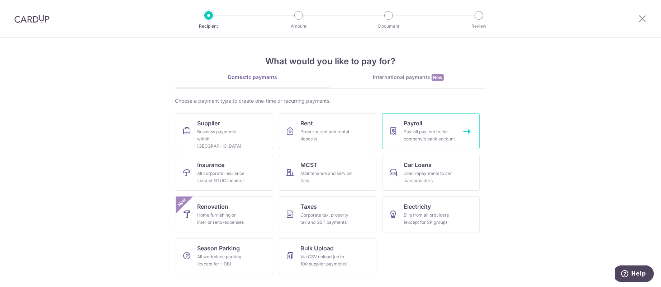
click at [436, 139] on div "Payroll pay-out to the company's bank account" at bounding box center [430, 135] width 52 height 14
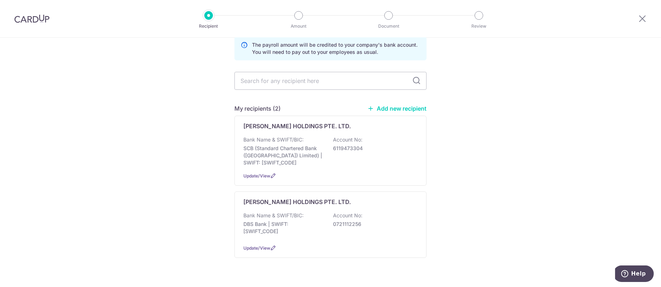
scroll to position [50, 0]
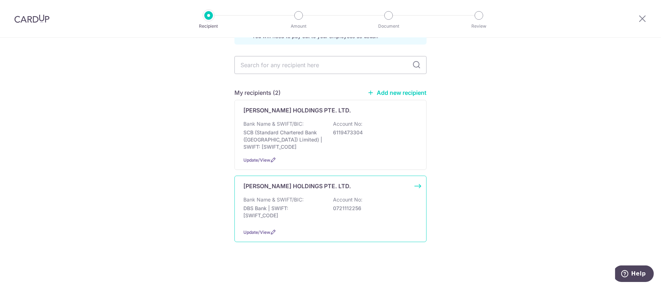
click at [344, 196] on p "Account No:" at bounding box center [347, 199] width 29 height 7
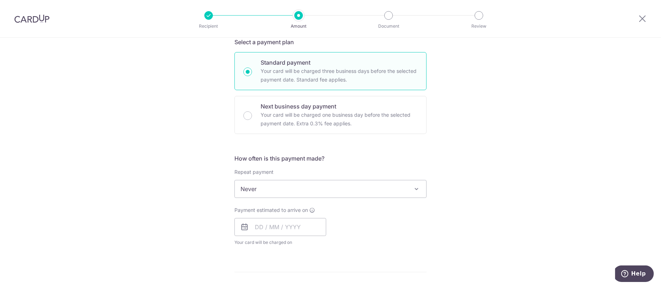
click at [313, 136] on form "Enter payment amount SGD Select Card Select option Add credit card Your Cards *…" at bounding box center [331, 228] width 192 height 609
click at [313, 132] on div "Next business day payment Your card will be charged one business day before the…" at bounding box center [331, 115] width 192 height 38
radio input "false"
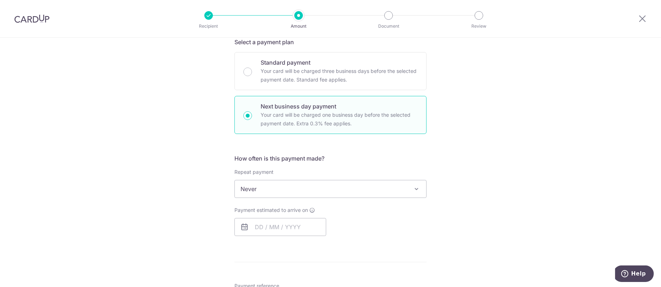
click at [312, 127] on p "Your card will be charged one business day before the selected payment date. Ex…" at bounding box center [339, 118] width 157 height 17
click at [252, 120] on input "Next business day payment Your card will be charged one business day before the…" at bounding box center [248, 115] width 9 height 9
radio input "true"
click at [287, 224] on input "text" at bounding box center [281, 227] width 92 height 18
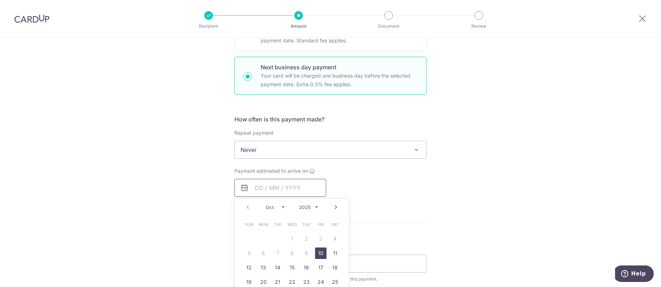
scroll to position [215, 0]
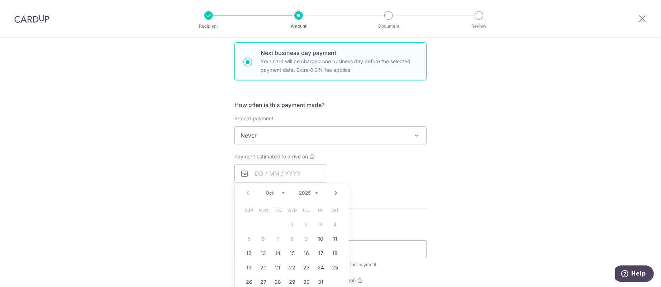
click at [510, 175] on div "Tell us more about your payment Enter payment amount SGD Select Card Select opt…" at bounding box center [330, 162] width 661 height 678
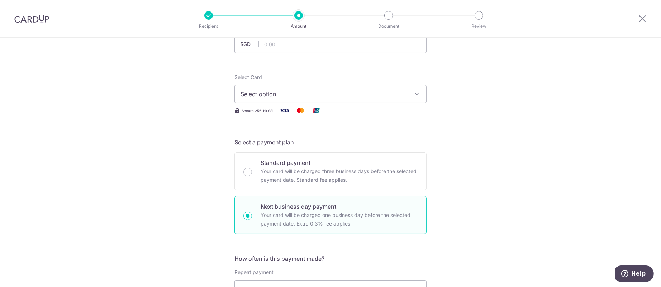
scroll to position [0, 0]
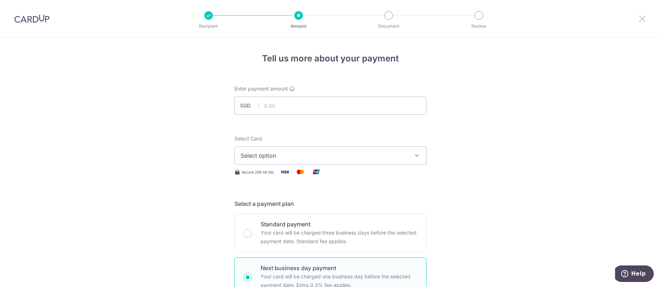
click at [644, 17] on icon at bounding box center [642, 18] width 9 height 9
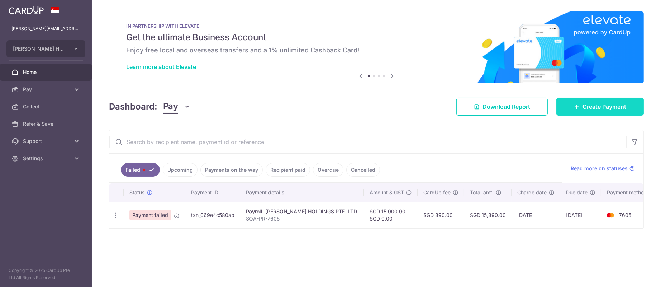
click at [606, 98] on link "Create Payment" at bounding box center [601, 107] width 88 height 18
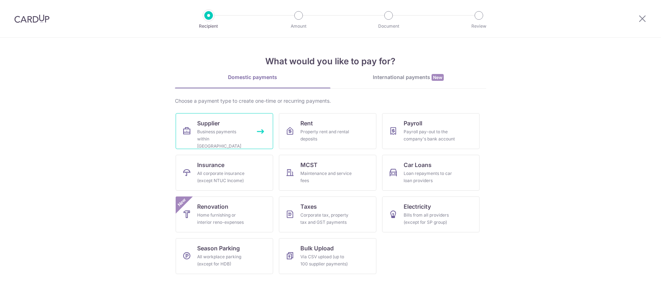
click at [245, 136] on div "Business payments within Singapore" at bounding box center [223, 139] width 52 height 22
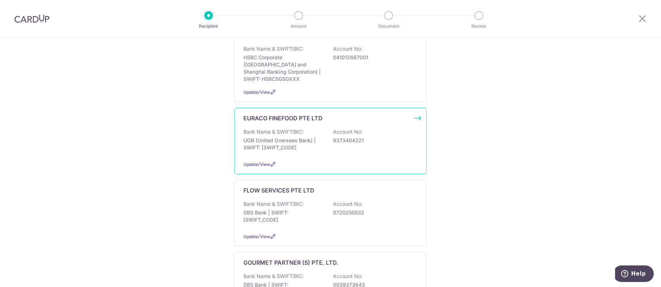
scroll to position [645, 0]
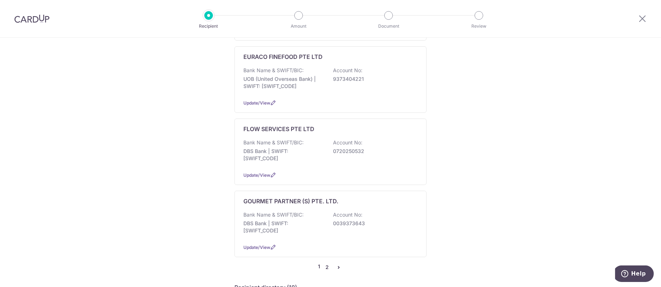
click at [323, 263] on link "2" at bounding box center [327, 267] width 9 height 9
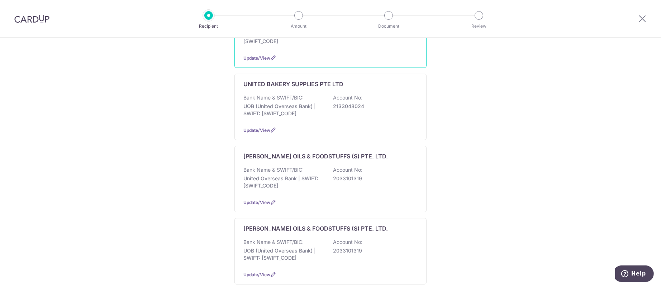
scroll to position [430, 0]
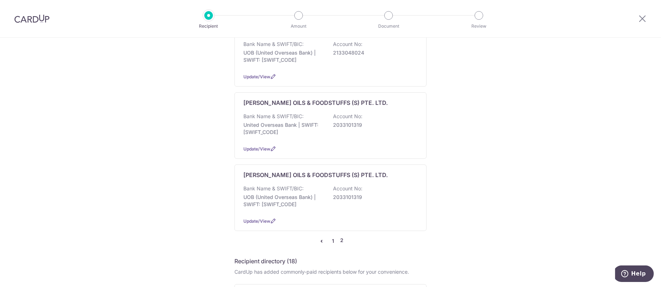
click at [331, 236] on link "1" at bounding box center [333, 240] width 9 height 9
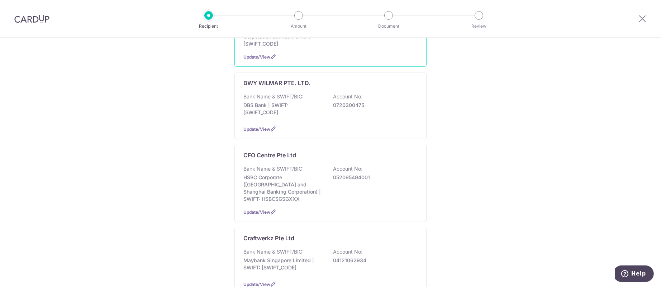
scroll to position [215, 0]
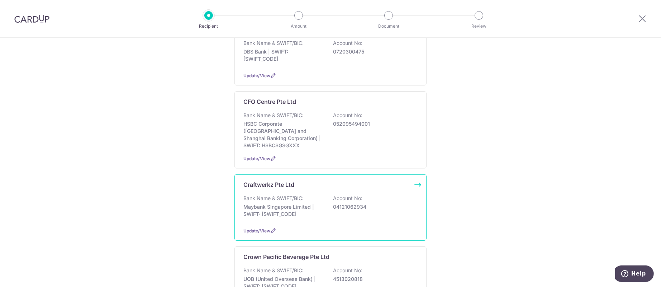
click at [333, 207] on div "Craftwerkz Pte Ltd Bank Name & SWIFT/BIC: Maybank Singapore Limited | SWIFT: [S…" at bounding box center [331, 207] width 192 height 66
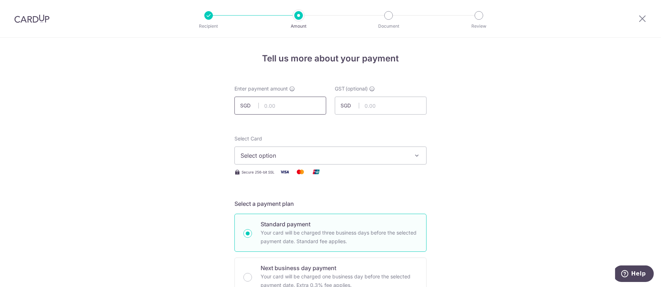
drag, startPoint x: 299, startPoint y: 104, endPoint x: 354, endPoint y: 29, distance: 93.5
click at [299, 104] on input "text" at bounding box center [281, 105] width 92 height 18
click at [644, 19] on icon at bounding box center [642, 18] width 9 height 9
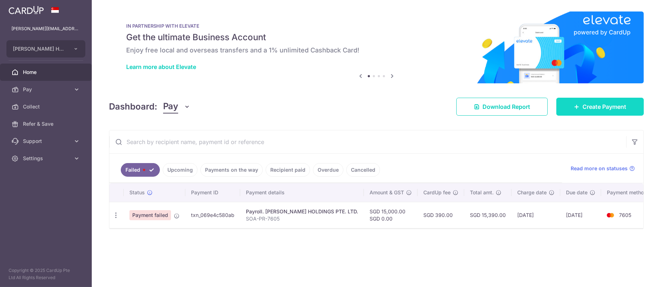
click at [578, 107] on icon at bounding box center [577, 107] width 6 height 6
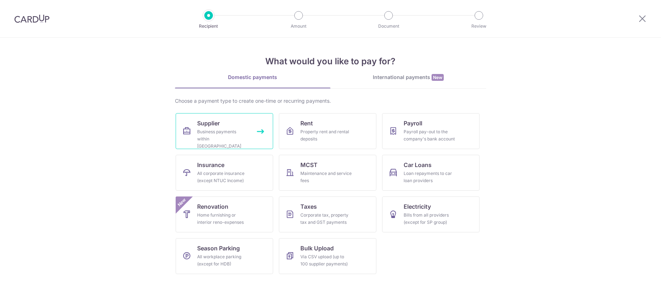
click at [197, 131] on link "Supplier Business payments within Singapore" at bounding box center [225, 131] width 98 height 36
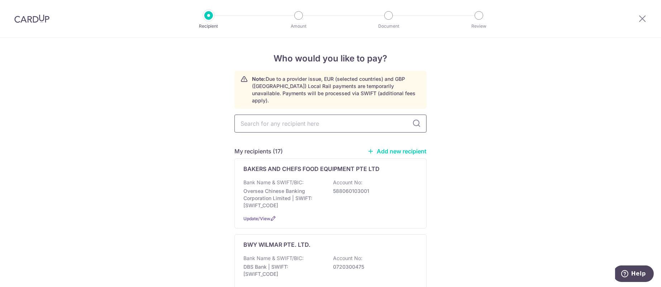
click at [314, 114] on input "text" at bounding box center [331, 123] width 192 height 18
type input "united"
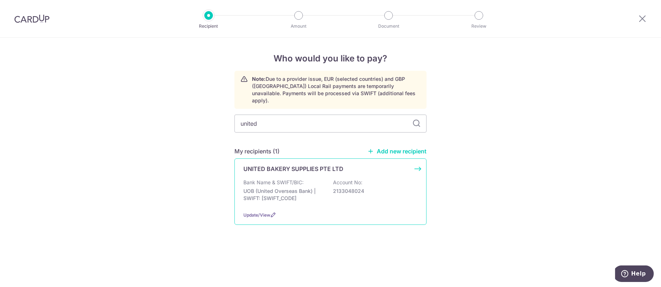
click at [347, 187] on p "2133048024" at bounding box center [373, 190] width 80 height 7
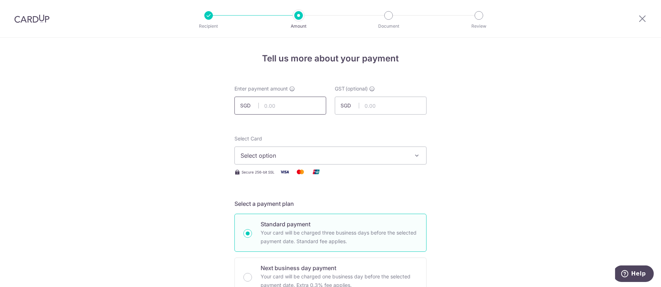
click at [277, 111] on input "text" at bounding box center [281, 105] width 92 height 18
paste input "4,679.69"
type input "4,679.69"
click at [353, 152] on span "Select option" at bounding box center [324, 155] width 167 height 9
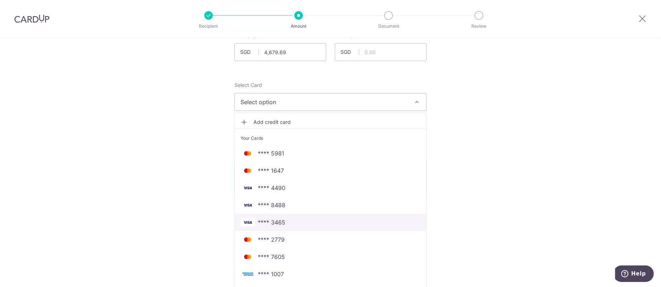
scroll to position [108, 0]
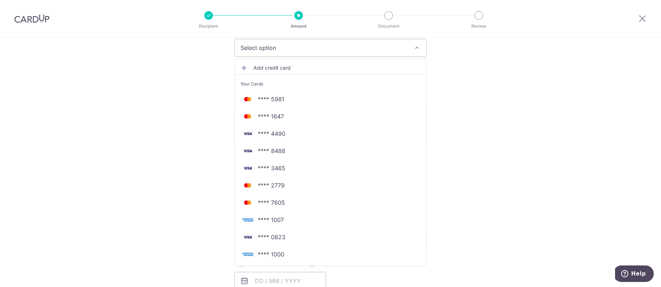
click at [292, 219] on span "**** 1007" at bounding box center [331, 219] width 180 height 9
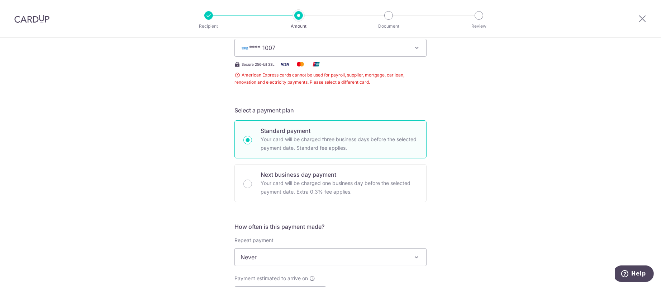
click at [367, 47] on span "**** 1007" at bounding box center [324, 47] width 167 height 9
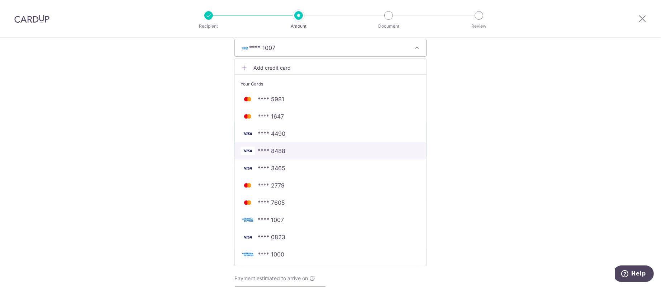
click at [291, 154] on span "**** 8488" at bounding box center [331, 150] width 180 height 9
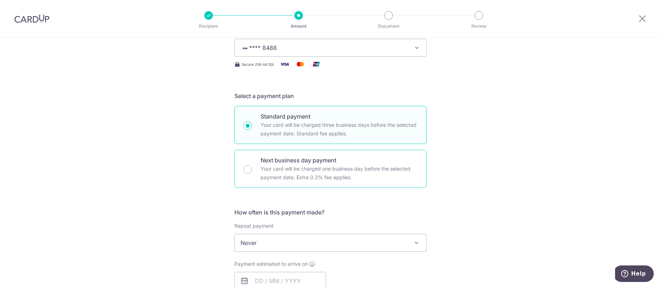
scroll to position [161, 0]
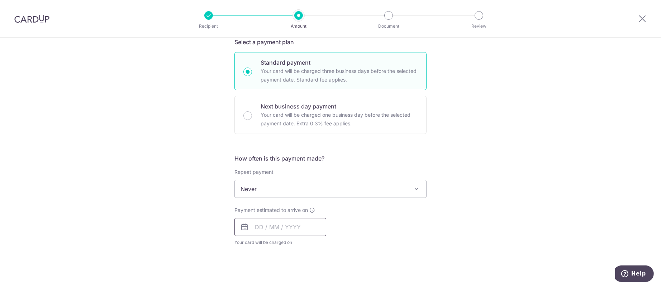
click at [284, 219] on div at bounding box center [281, 227] width 92 height 18
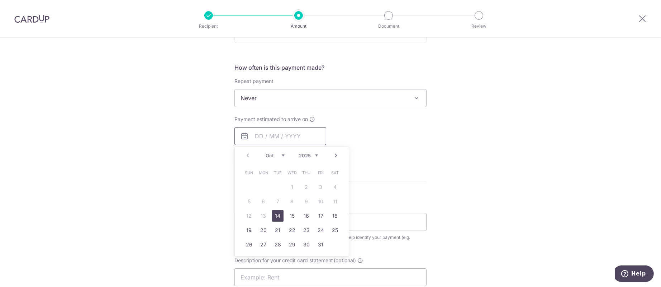
scroll to position [269, 0]
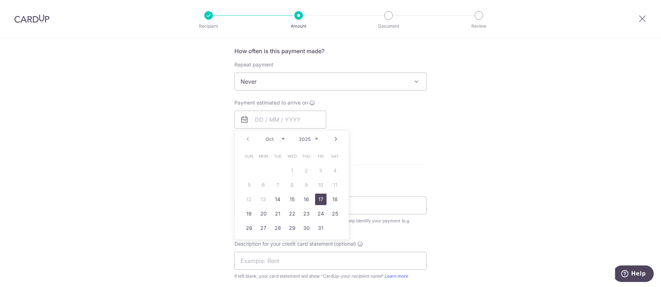
click at [322, 198] on link "17" at bounding box center [320, 198] width 11 height 11
type input "[DATE]"
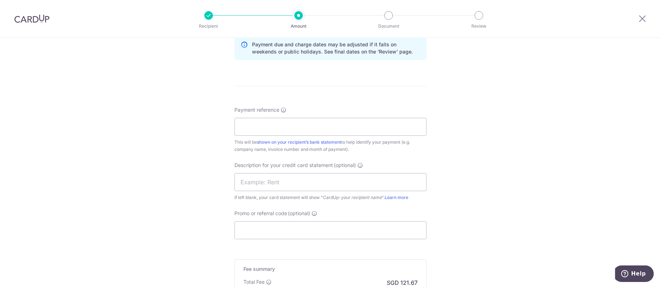
scroll to position [430, 0]
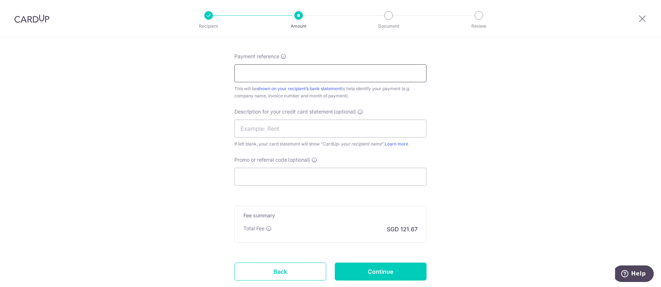
click at [337, 80] on input "Payment reference" at bounding box center [331, 73] width 192 height 18
type input "See Email"
click at [342, 128] on input "text" at bounding box center [331, 128] width 192 height 18
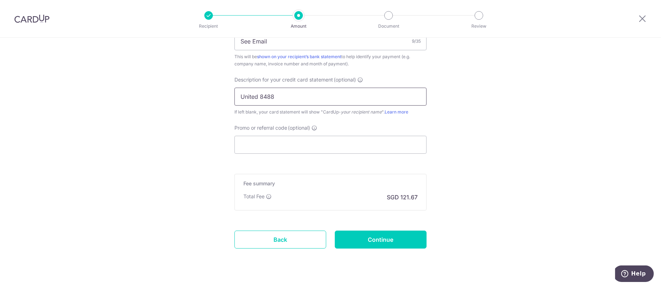
scroll to position [477, 0]
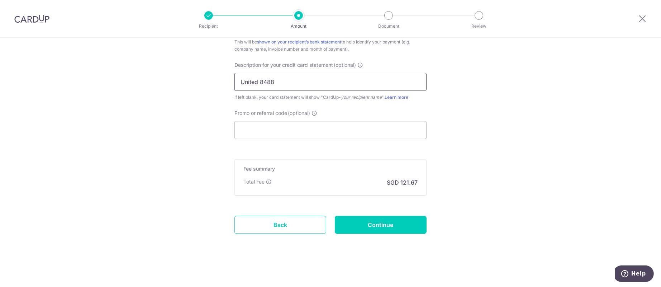
type input "United 8488"
drag, startPoint x: 258, startPoint y: 82, endPoint x: 302, endPoint y: 82, distance: 44.1
click at [302, 82] on input "United 8488" at bounding box center [331, 82] width 192 height 18
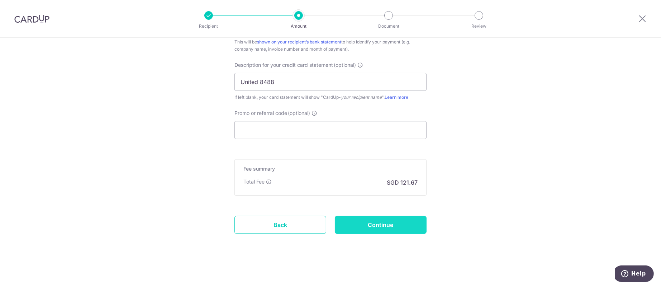
click at [379, 225] on input "Continue" at bounding box center [381, 225] width 92 height 18
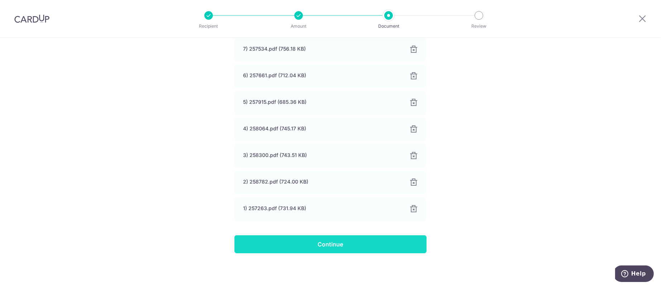
scroll to position [186, 0]
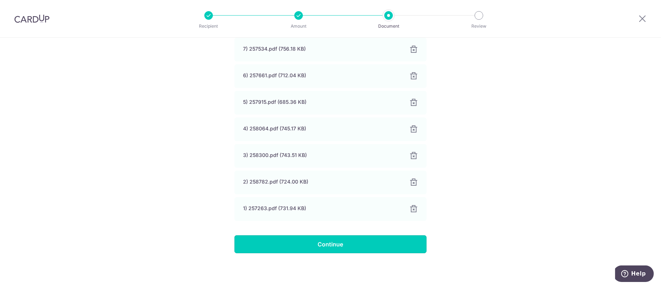
click at [346, 244] on input "Continue" at bounding box center [331, 244] width 192 height 18
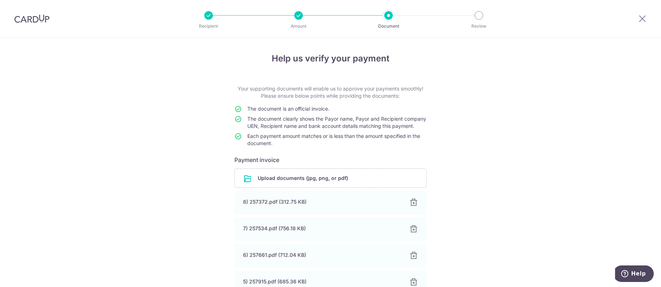
scroll to position [140, 0]
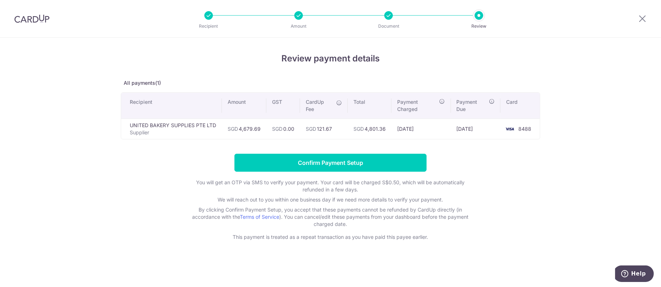
drag, startPoint x: 367, startPoint y: 129, endPoint x: 387, endPoint y: 131, distance: 19.8
click at [387, 131] on td "SGD 4,801.36" at bounding box center [370, 128] width 44 height 20
copy td "4,801.36"
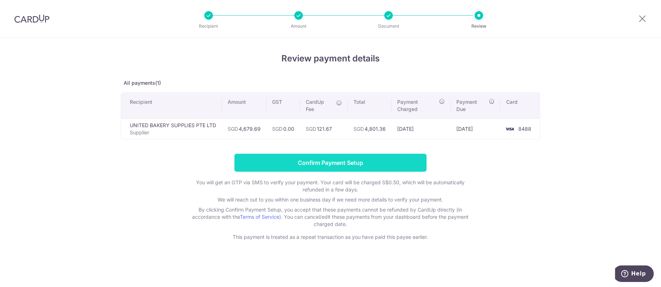
click at [288, 167] on input "Confirm Payment Setup" at bounding box center [331, 163] width 192 height 18
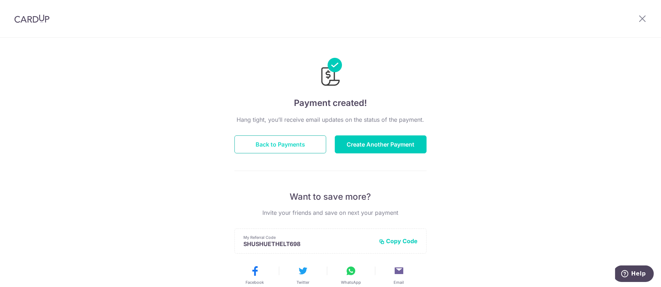
click at [291, 149] on button "Back to Payments" at bounding box center [281, 144] width 92 height 18
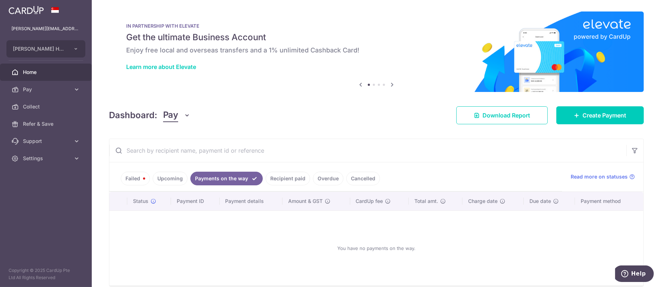
click at [174, 180] on link "Upcoming" at bounding box center [170, 178] width 35 height 14
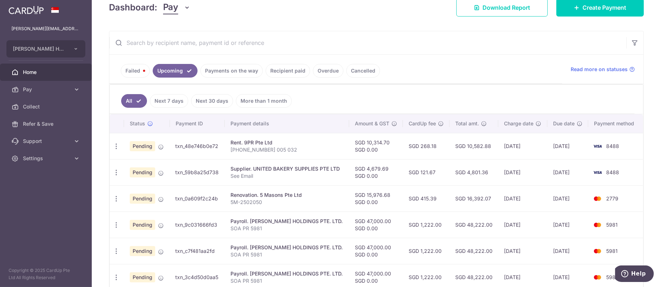
scroll to position [161, 0]
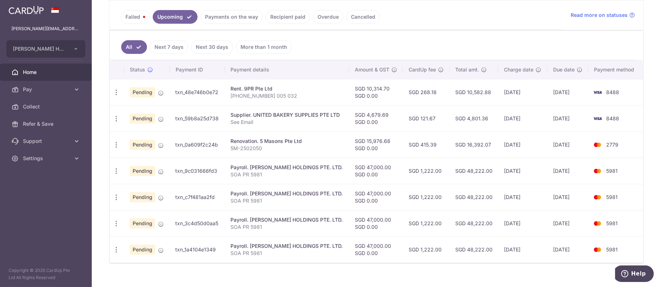
drag, startPoint x: 421, startPoint y: 118, endPoint x: 438, endPoint y: 119, distance: 16.5
click at [438, 119] on td "SGD 121.67" at bounding box center [426, 118] width 47 height 26
copy td "121.67"
click at [301, 133] on td "Renovation. 5 Masons Pte Ltd 5M-2502050" at bounding box center [287, 144] width 124 height 26
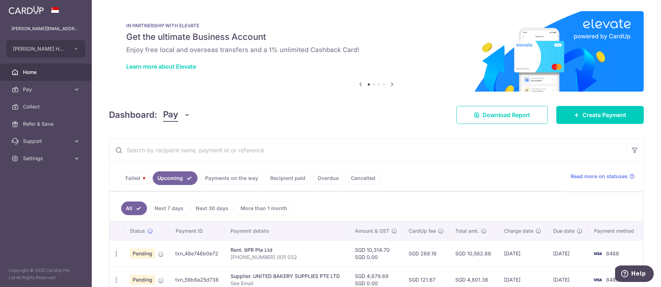
scroll to position [0, 0]
click at [131, 181] on link "Failed" at bounding box center [135, 178] width 29 height 14
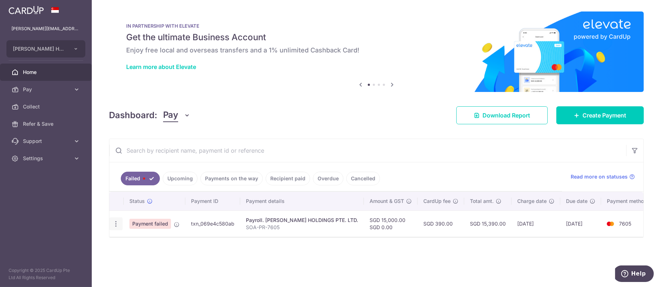
click at [117, 224] on icon "button" at bounding box center [116, 224] width 8 height 8
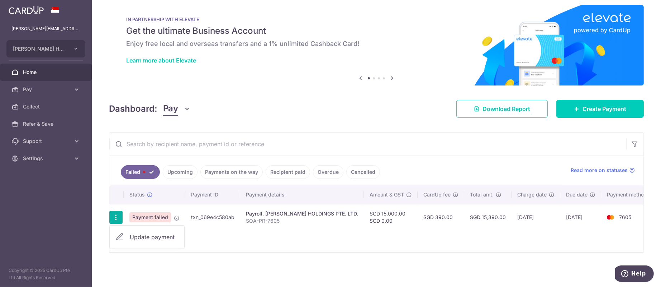
scroll to position [11, 0]
click at [138, 228] on link "Update payment" at bounding box center [147, 236] width 75 height 17
radio input "true"
type input "15,000.00"
type input "SOA-PR-7605"
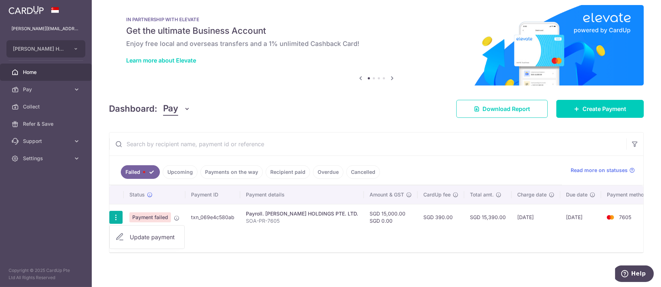
type input "SOA PR 7605"
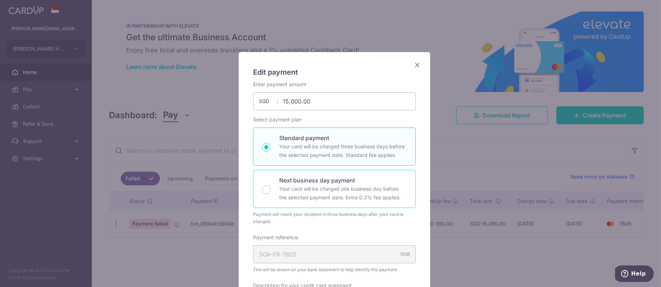
click at [258, 180] on div "Next business day payment Your card will be charged one business day before the…" at bounding box center [334, 189] width 163 height 38
radio input "false"
radio input "true"
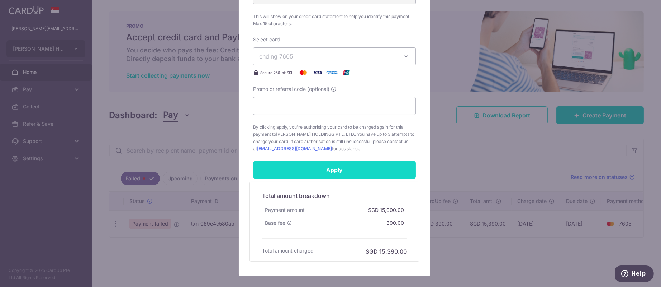
scroll to position [323, 0]
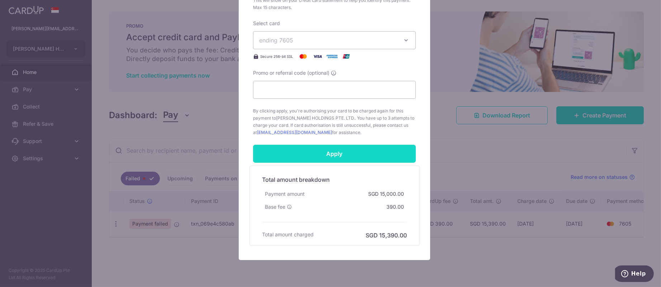
click at [317, 156] on input "Apply" at bounding box center [334, 154] width 163 height 18
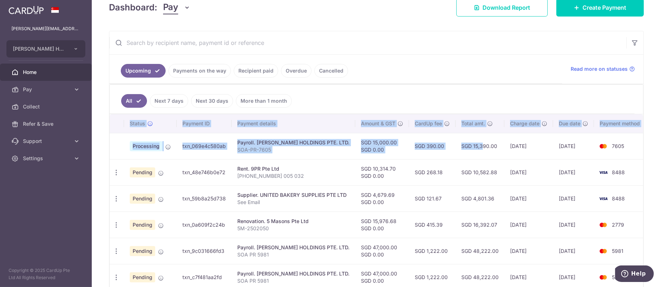
scroll to position [0, 10]
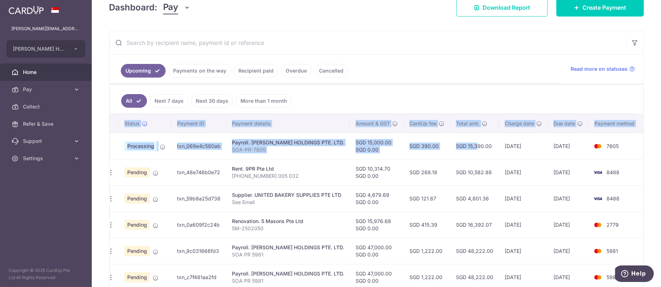
drag, startPoint x: 473, startPoint y: 156, endPoint x: 661, endPoint y: 141, distance: 188.2
click at [661, 141] on div "× Pause Schedule Pause all future payments in this series Pause just this one p…" at bounding box center [377, 143] width 570 height 287
drag, startPoint x: 606, startPoint y: 143, endPoint x: 600, endPoint y: 145, distance: 6.1
click at [607, 143] on span "7605" at bounding box center [613, 146] width 12 height 6
click at [236, 209] on td "Supplier. UNITED BAKERY SUPPLIES PTE LTD See Email" at bounding box center [288, 198] width 124 height 26
